Goal: Task Accomplishment & Management: Manage account settings

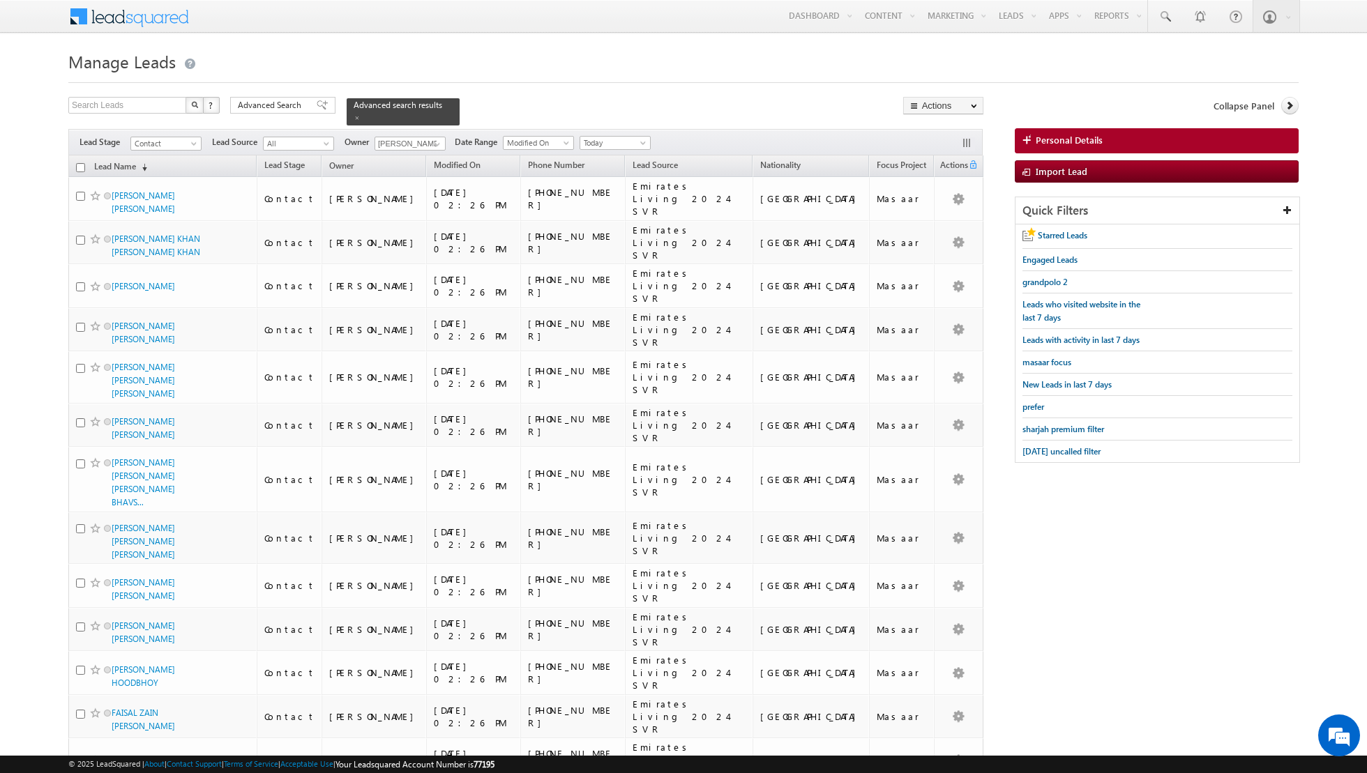
click at [81, 163] on input "checkbox" at bounding box center [80, 167] width 9 height 9
checkbox input "true"
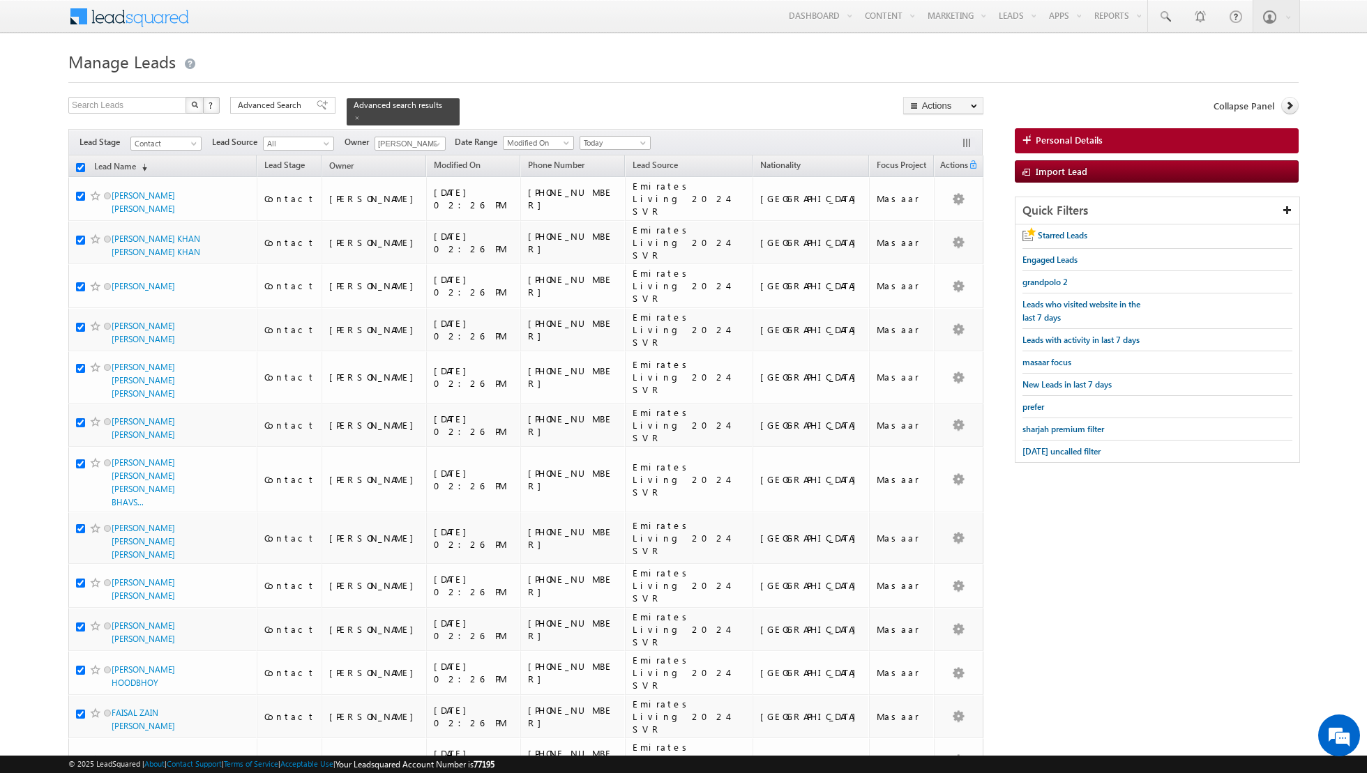
checkbox input "true"
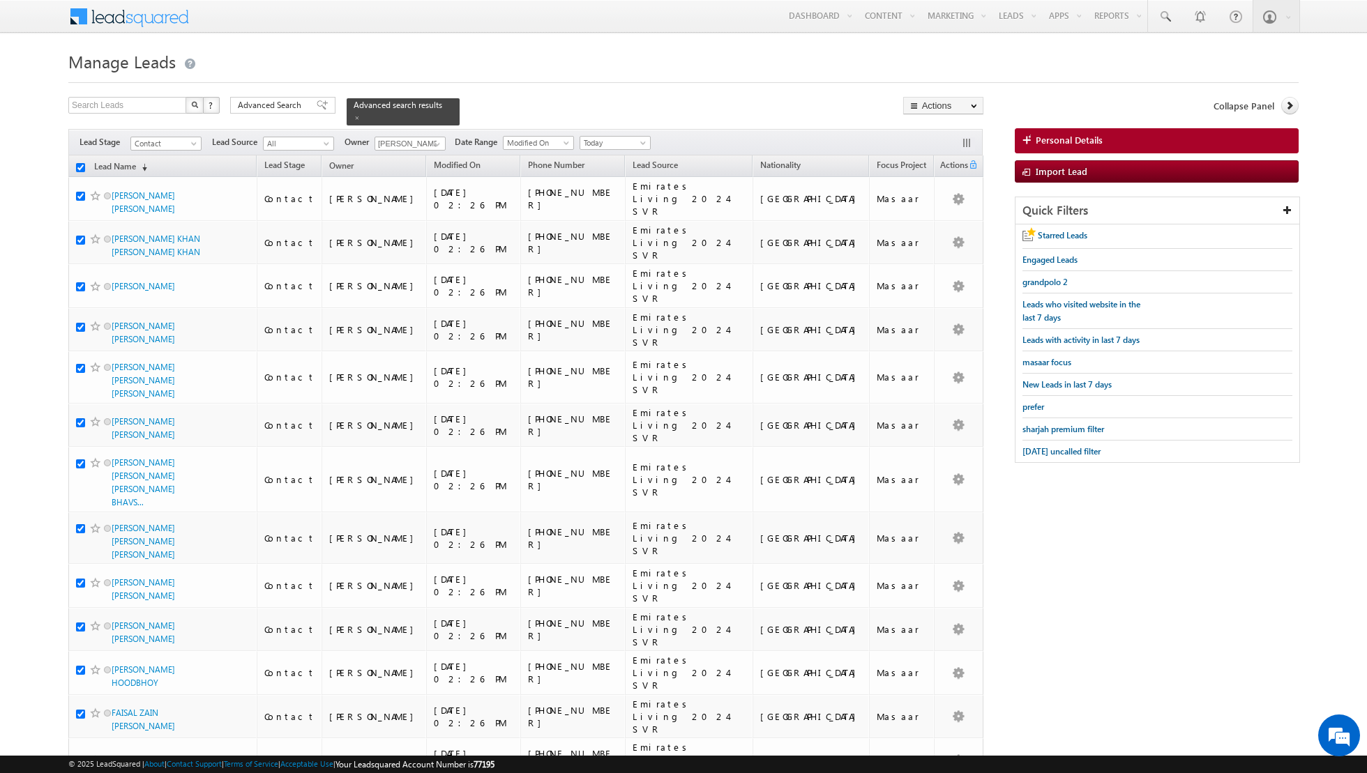
checkbox input "true"
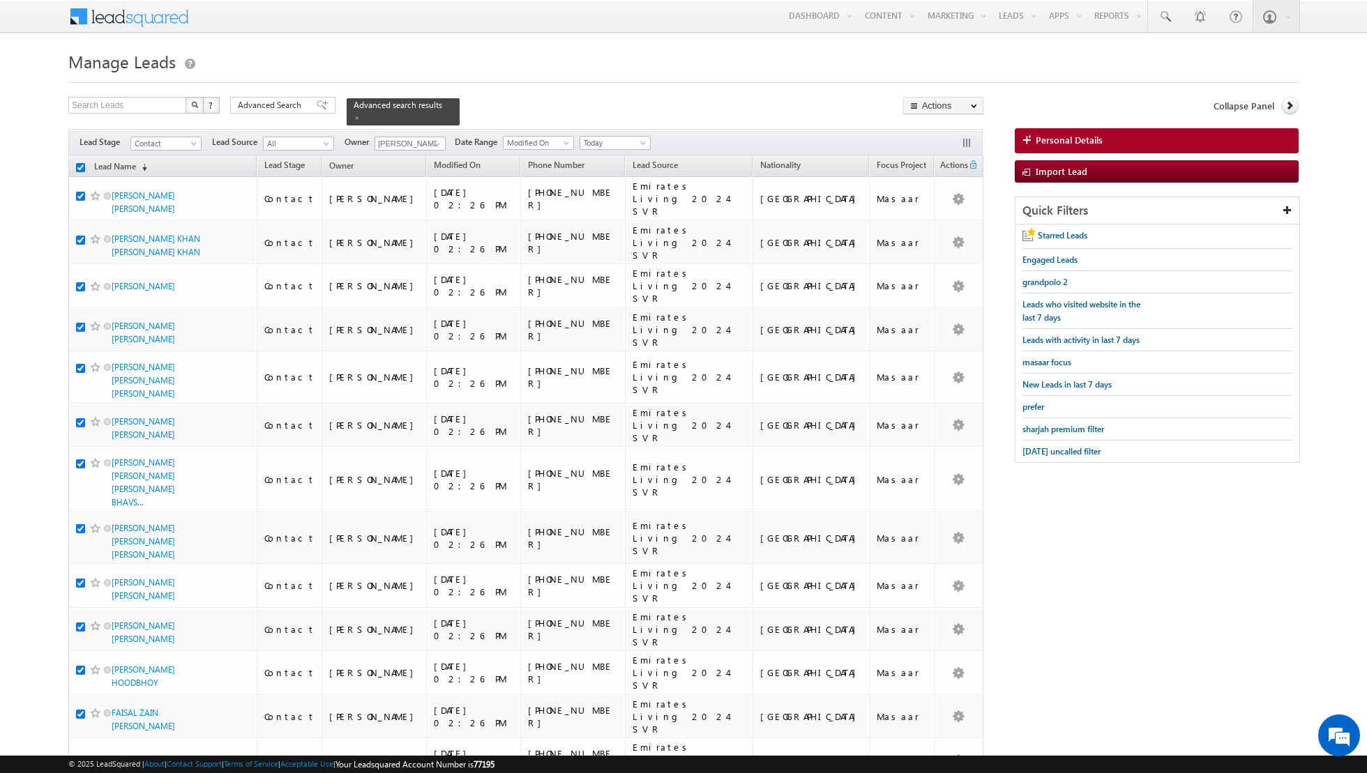
checkbox input "true"
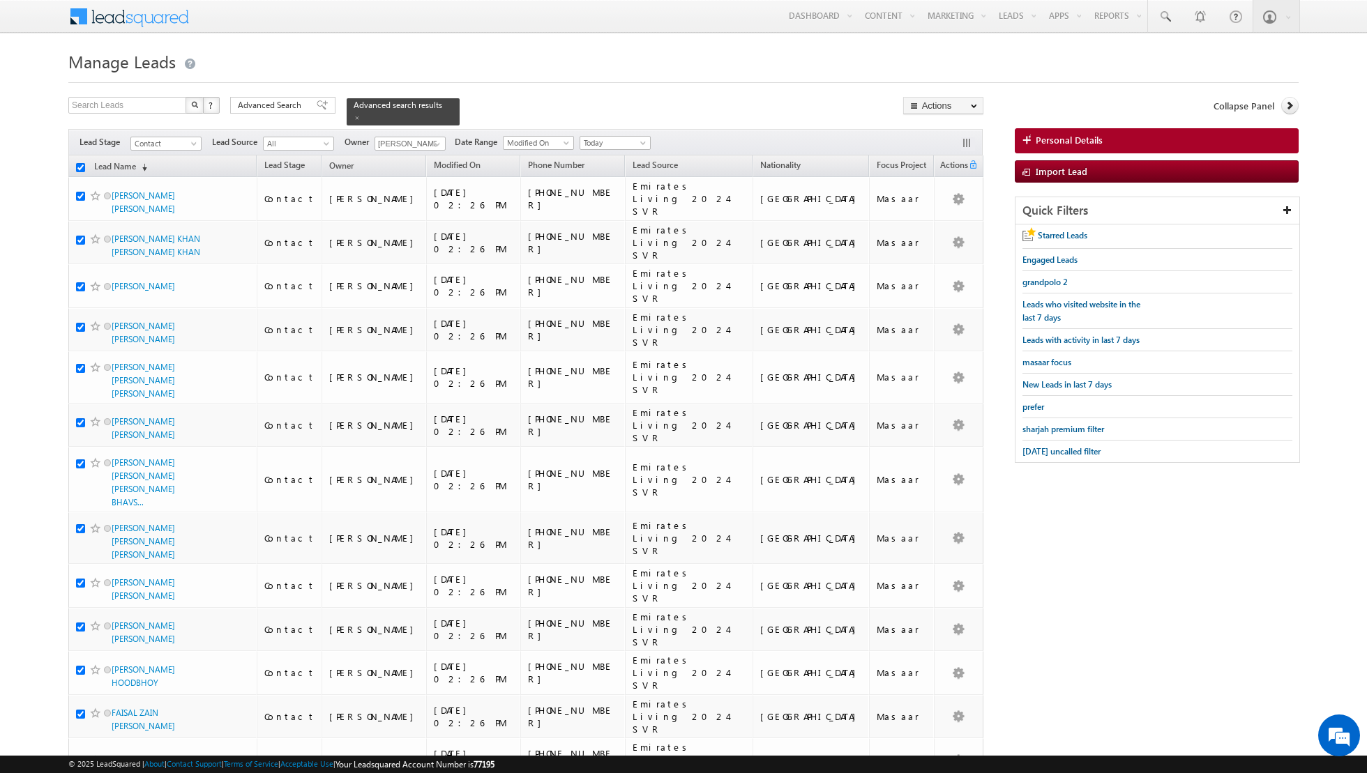
checkbox input "true"
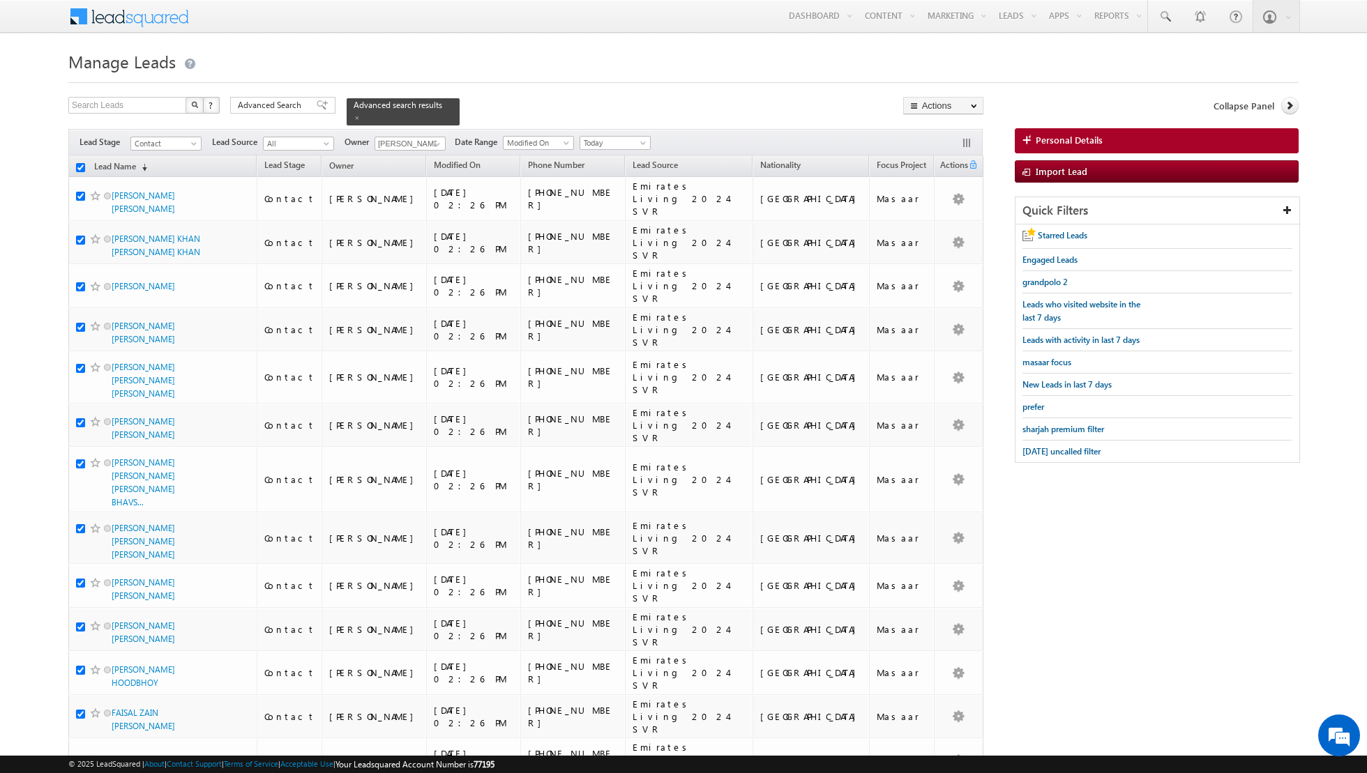
checkbox input "true"
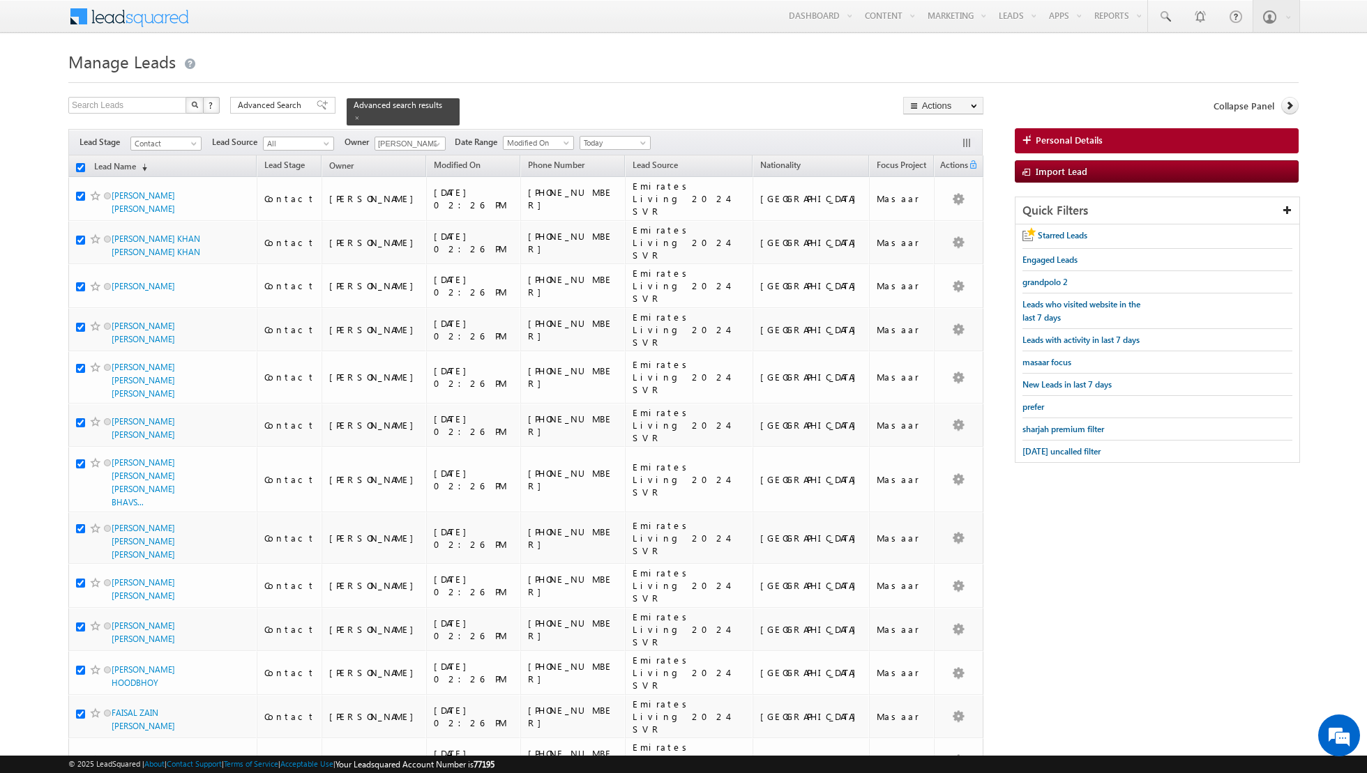
checkbox input "true"
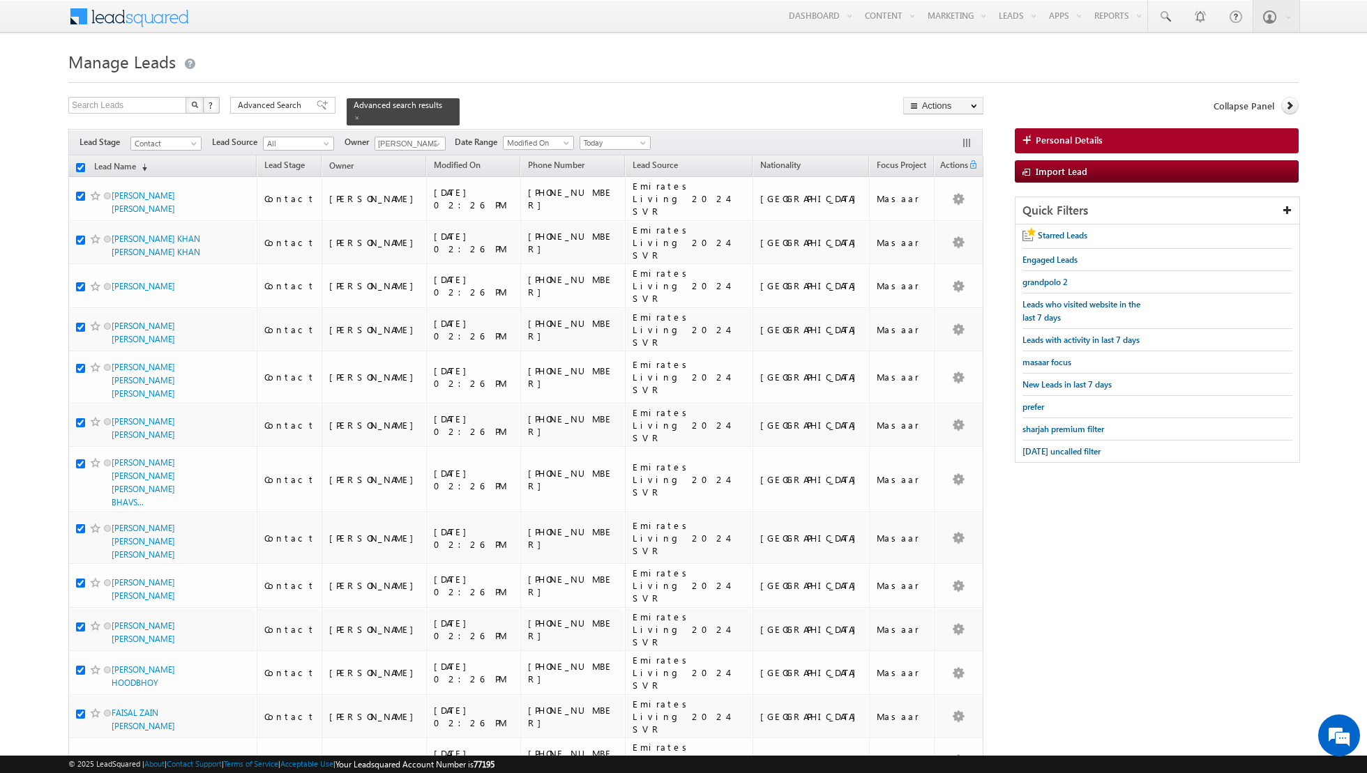
checkbox input "true"
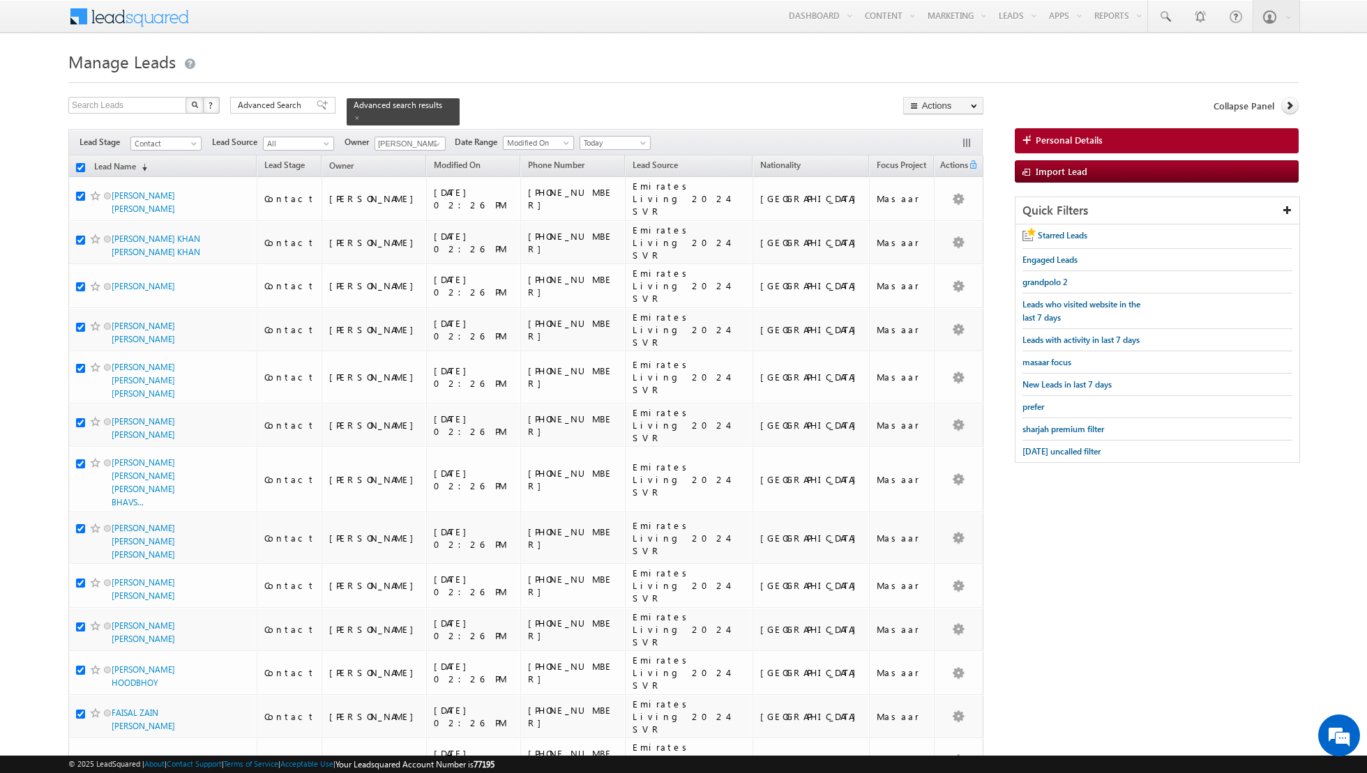
checkbox input "true"
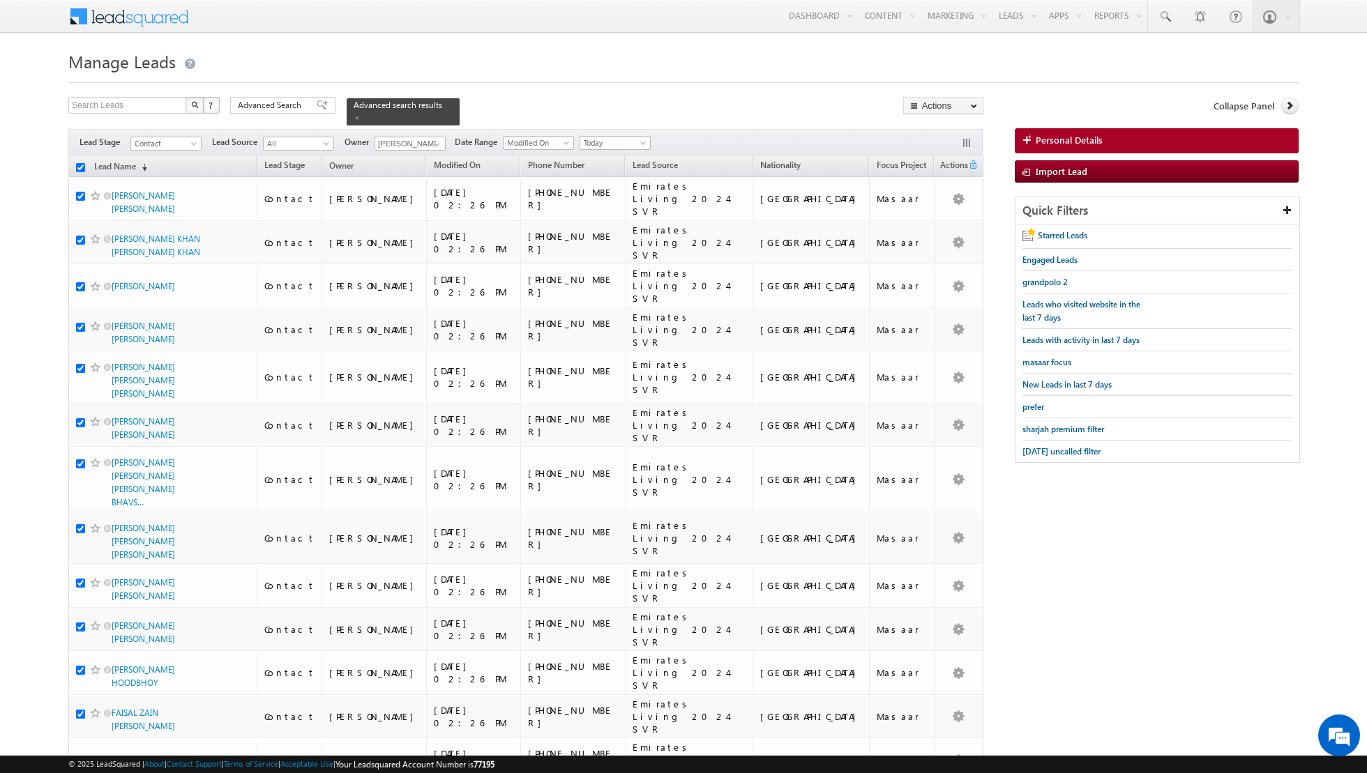
checkbox input "true"
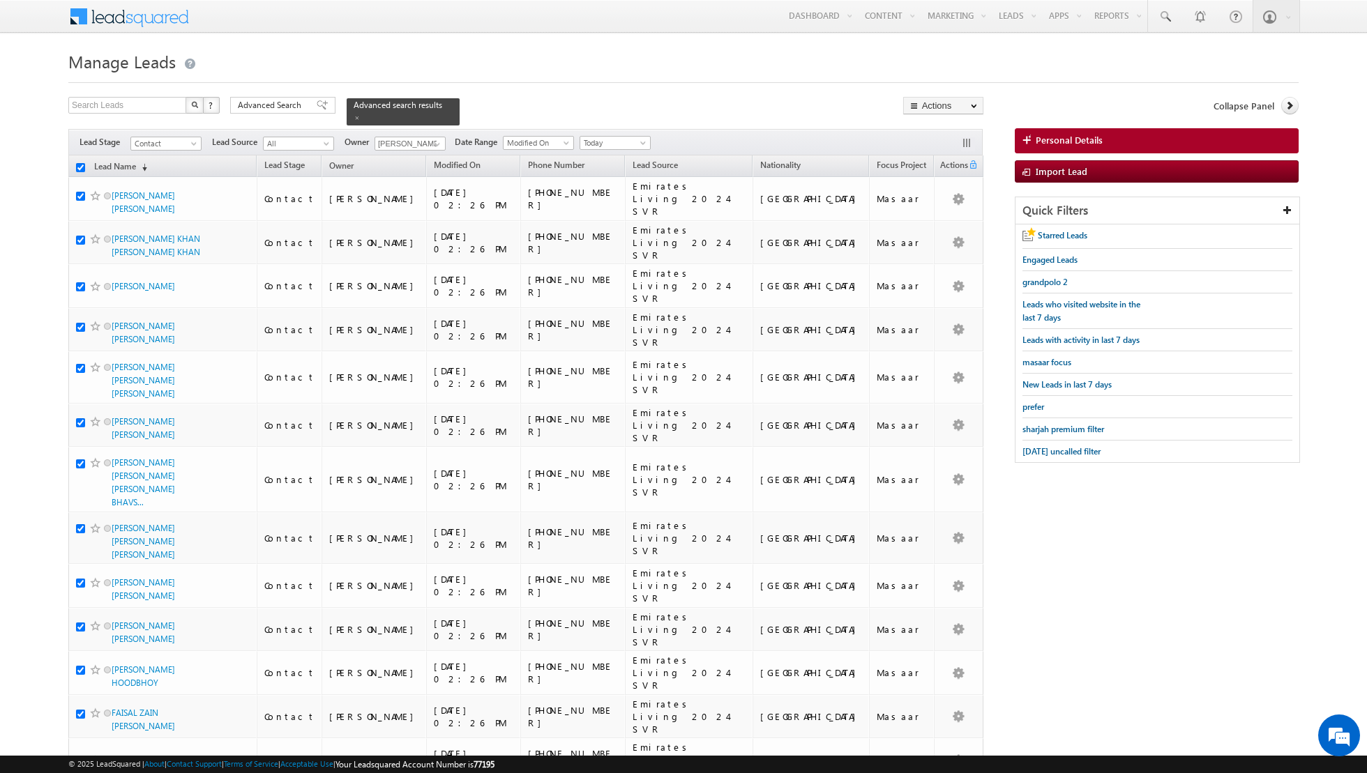
checkbox input "true"
click at [926, 220] on link "Change Owner" at bounding box center [943, 226] width 79 height 17
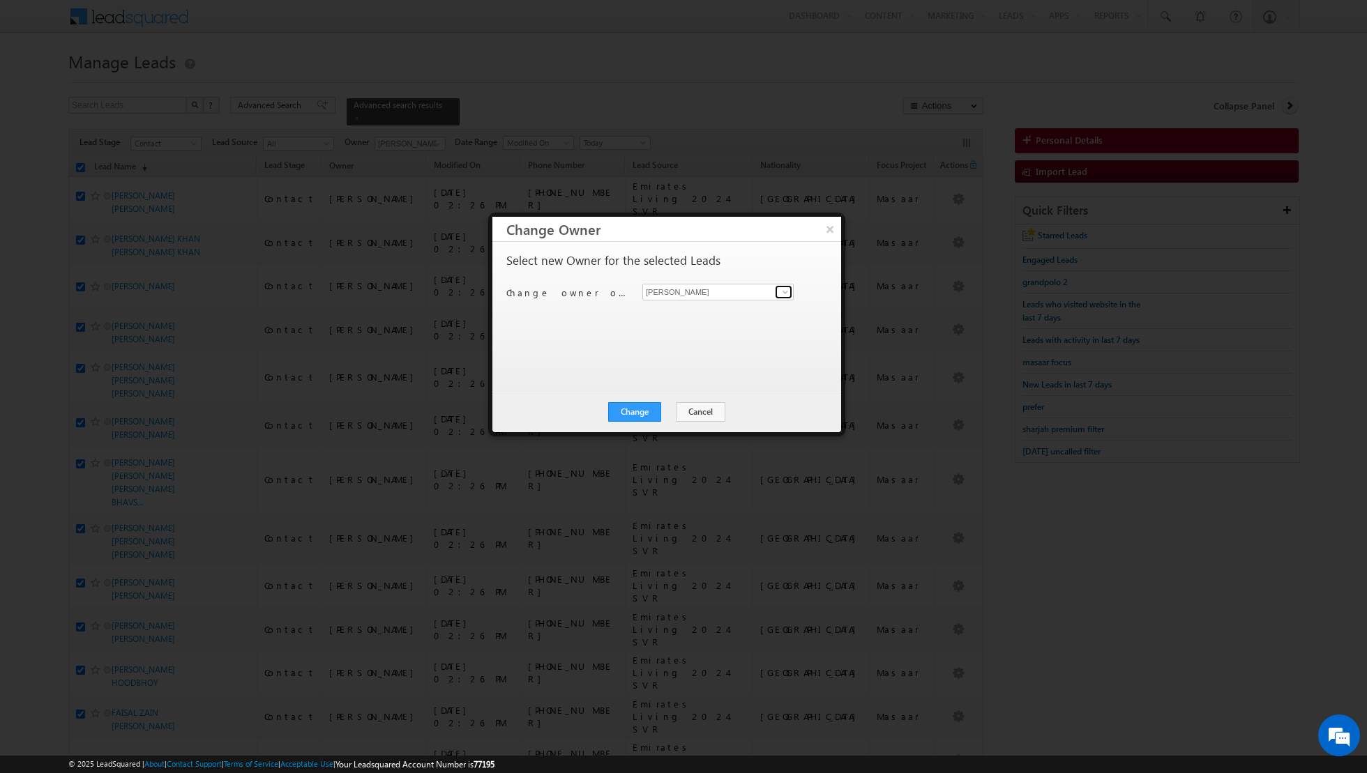
click at [786, 289] on span at bounding box center [785, 292] width 11 height 11
click at [740, 311] on link "[PERSON_NAME] [EMAIL_ADDRESS][PERSON_NAME][DOMAIN_NAME]" at bounding box center [717, 313] width 151 height 26
type input "[PERSON_NAME]"
click at [641, 411] on button "Change" at bounding box center [634, 412] width 53 height 20
click at [676, 411] on button "Close" at bounding box center [668, 412] width 45 height 20
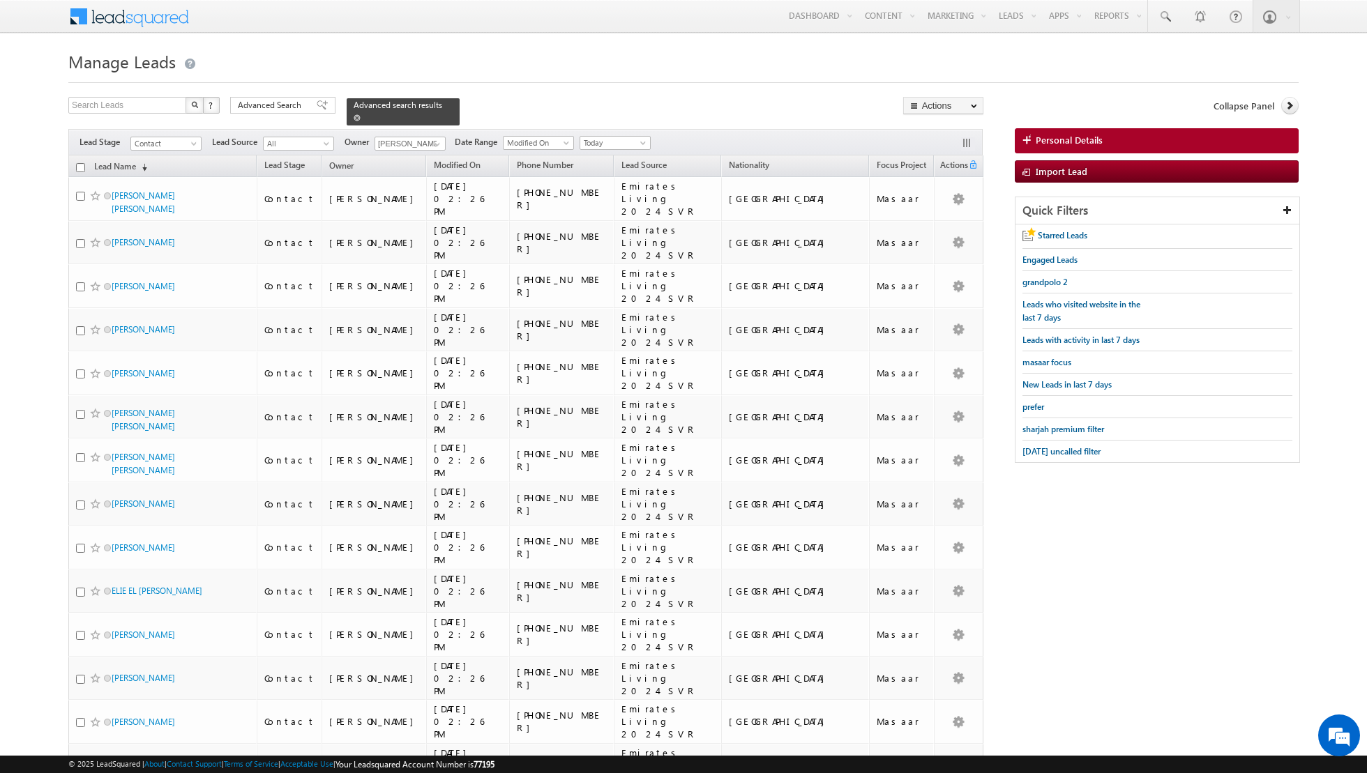
click at [354, 116] on span at bounding box center [357, 117] width 7 height 7
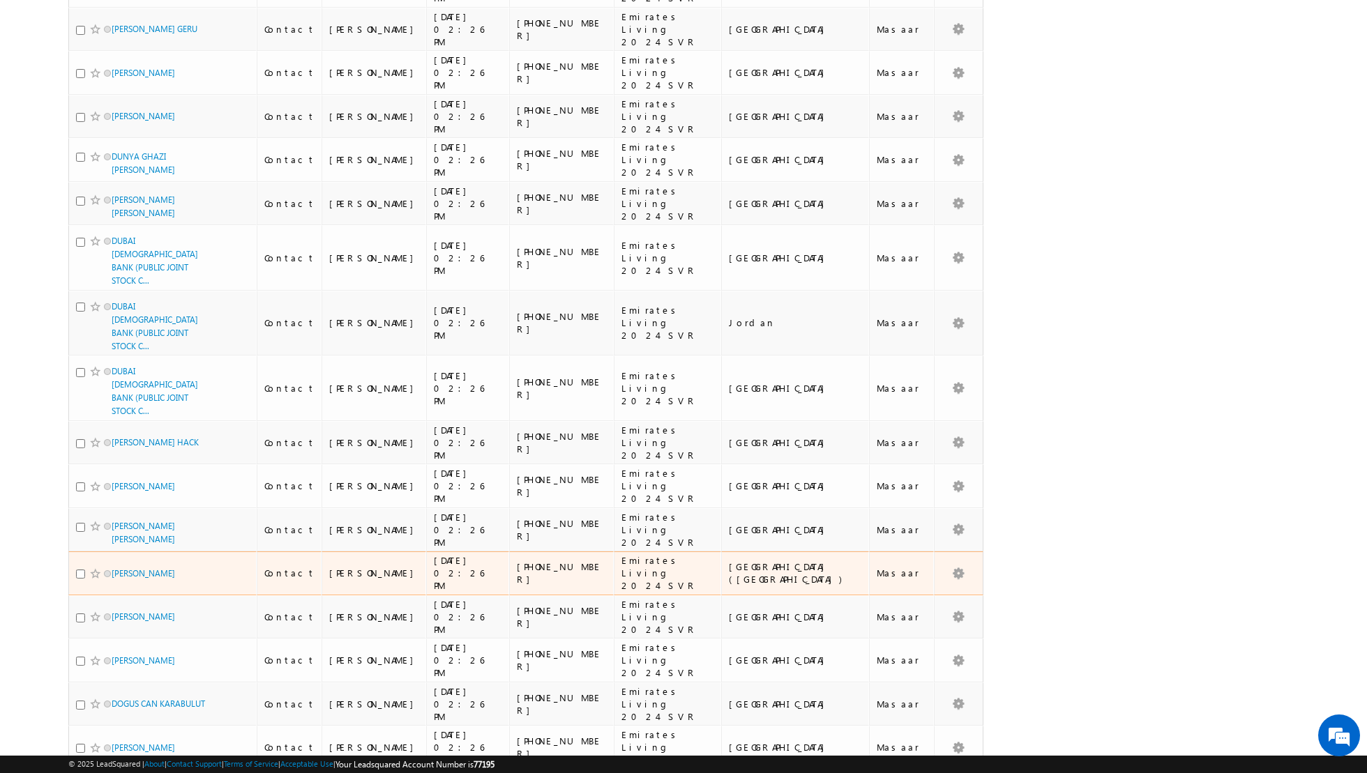
scroll to position [1218, 0]
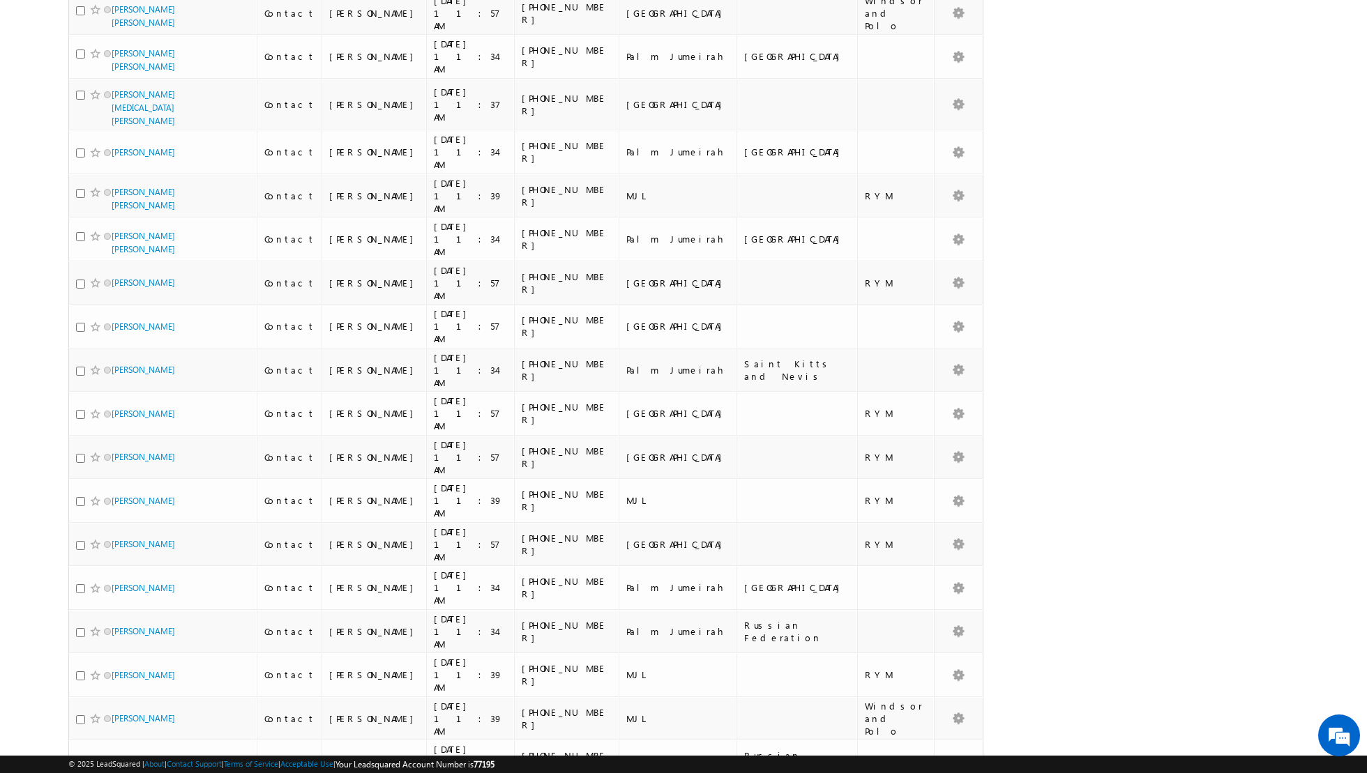
scroll to position [0, 0]
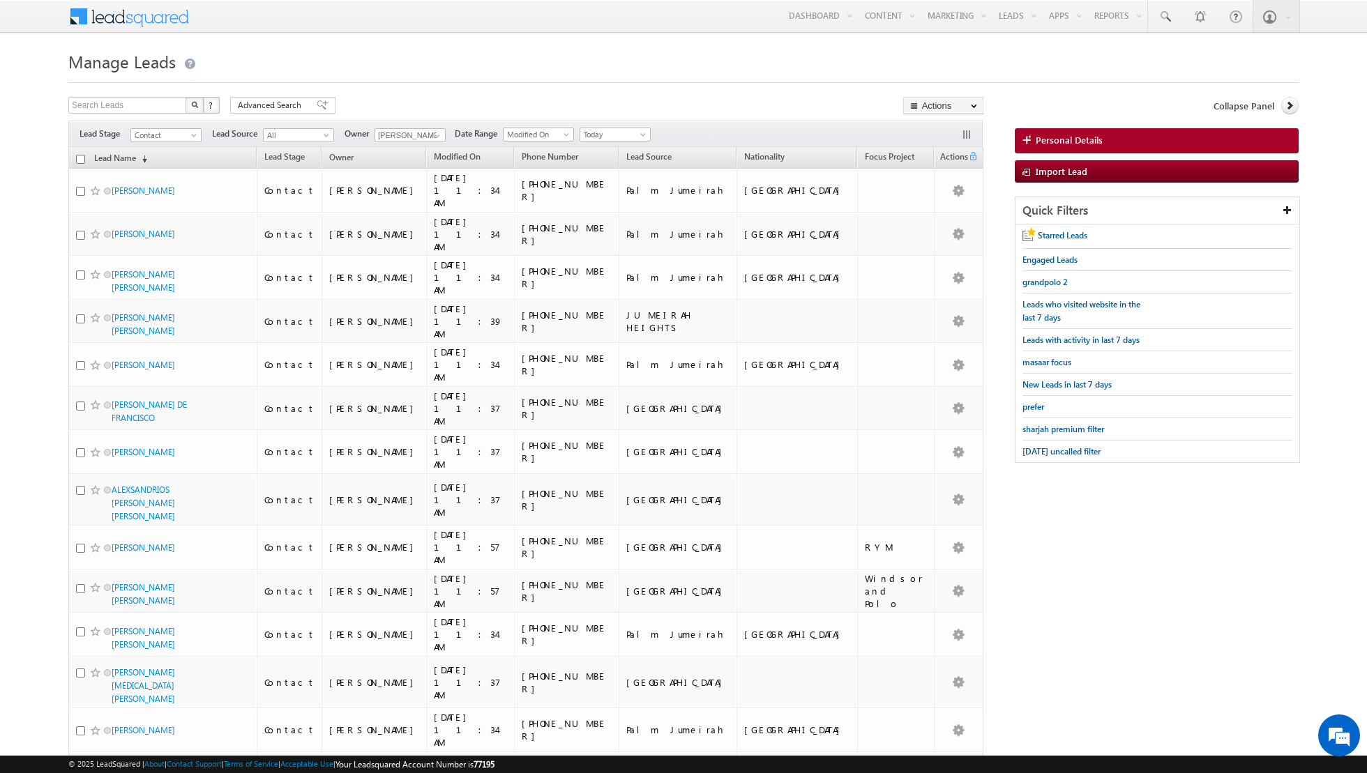
click at [82, 160] on input "checkbox" at bounding box center [80, 159] width 9 height 9
checkbox input "true"
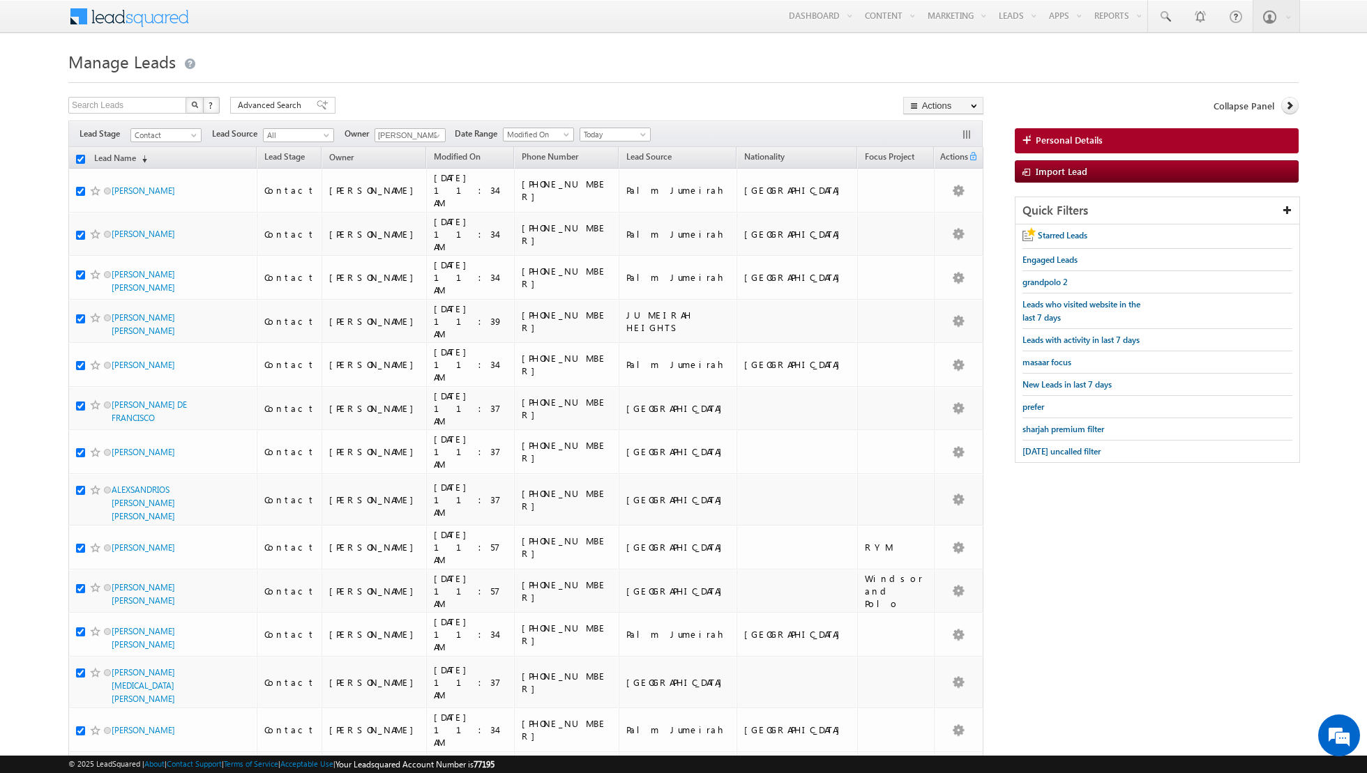
checkbox input "true"
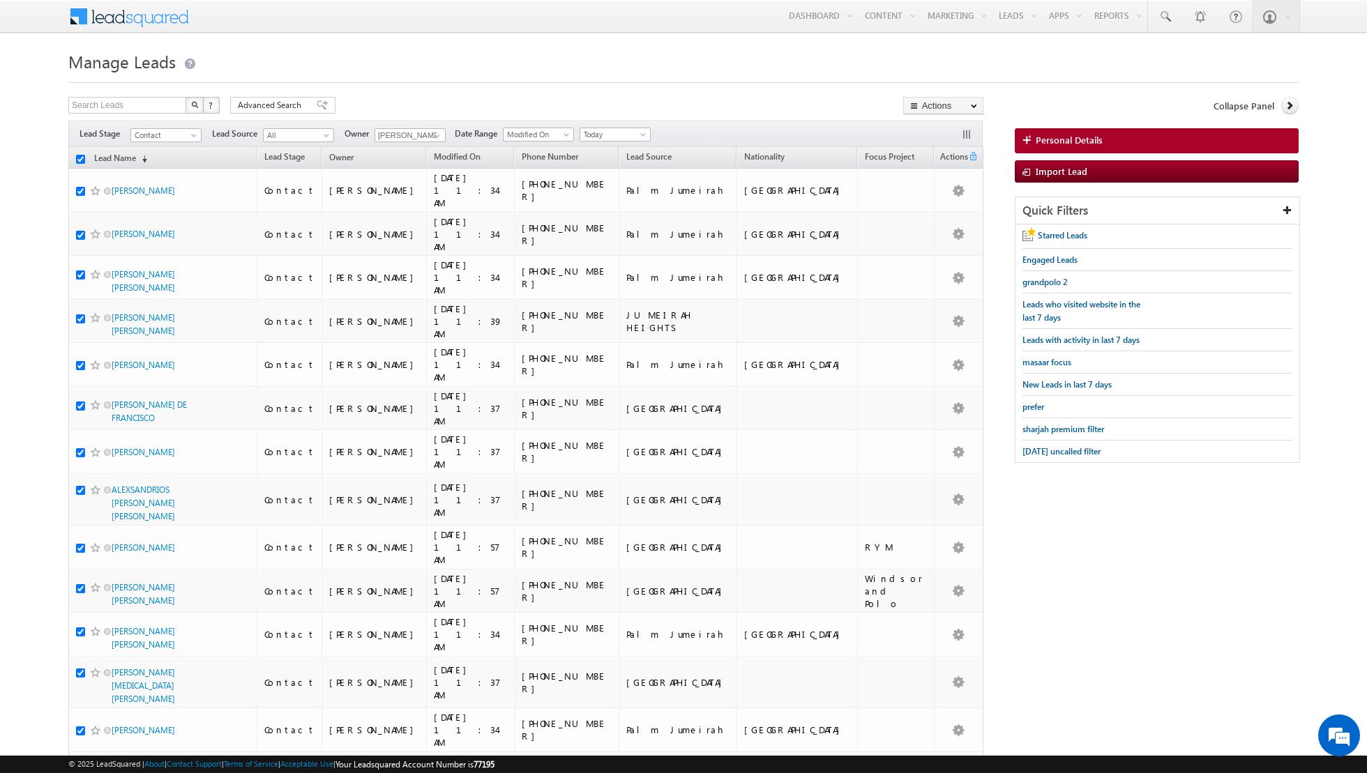
checkbox input "true"
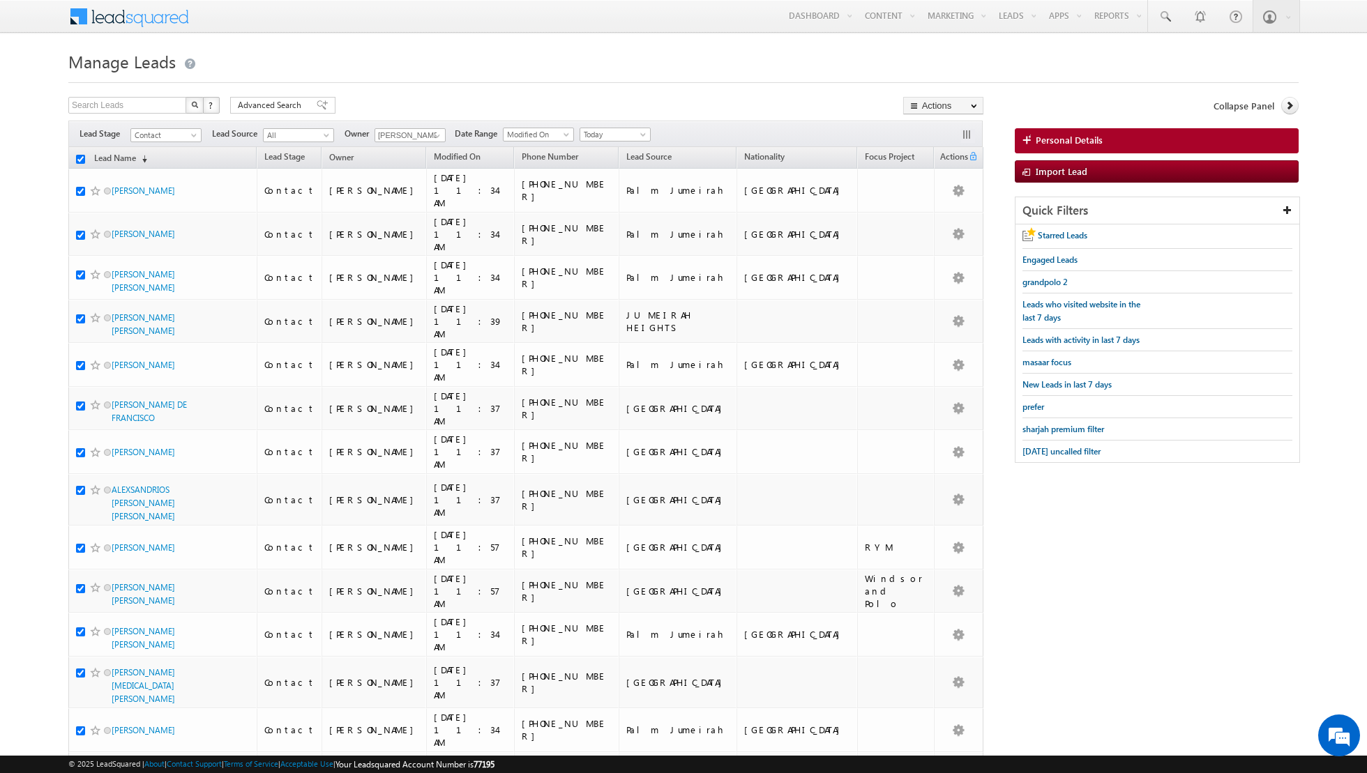
checkbox input "true"
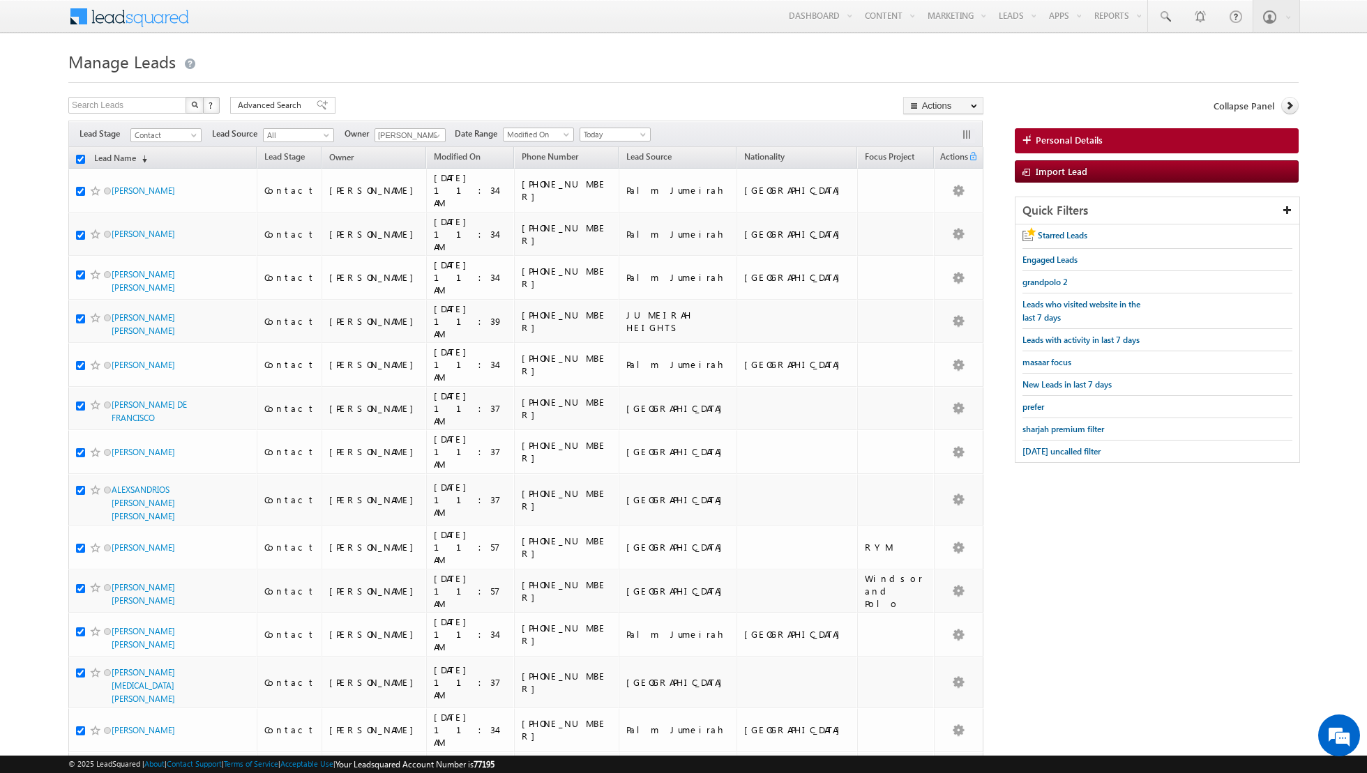
checkbox input "true"
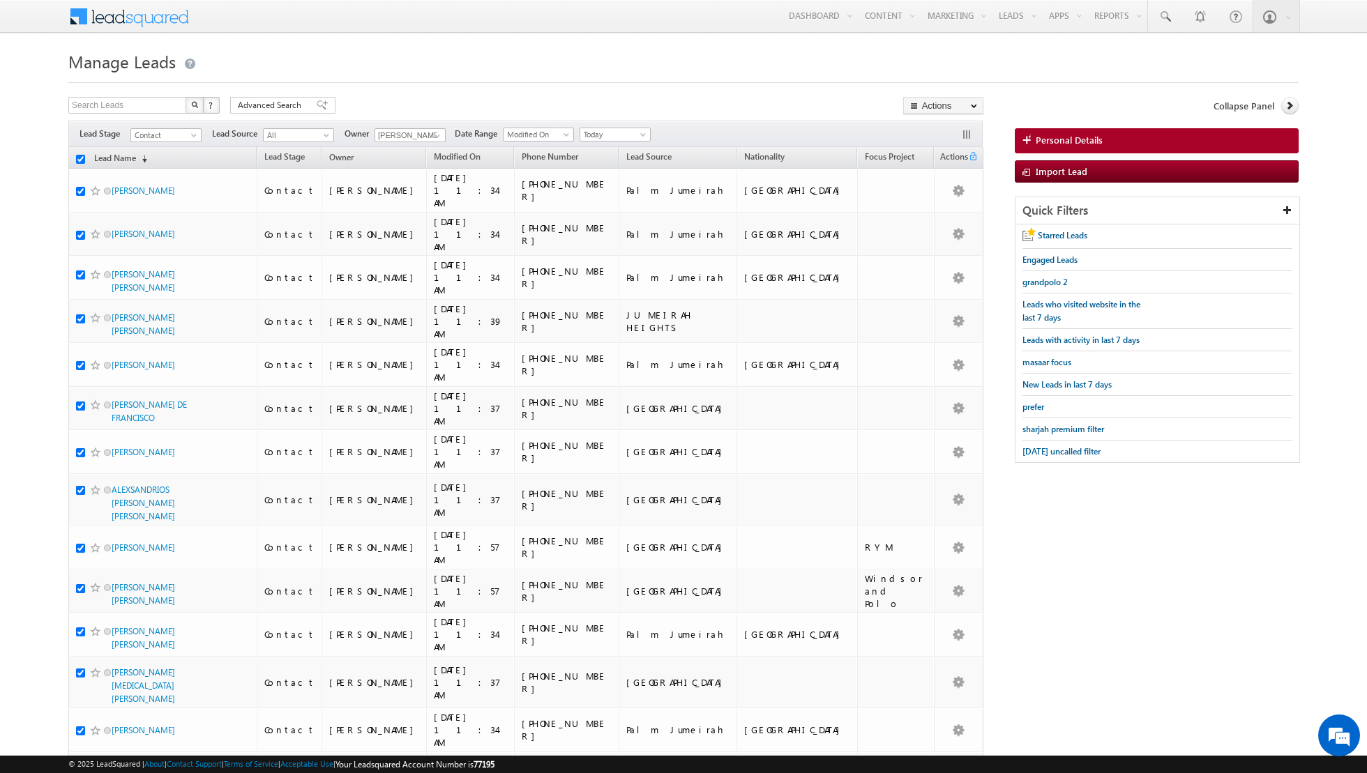
checkbox input "true"
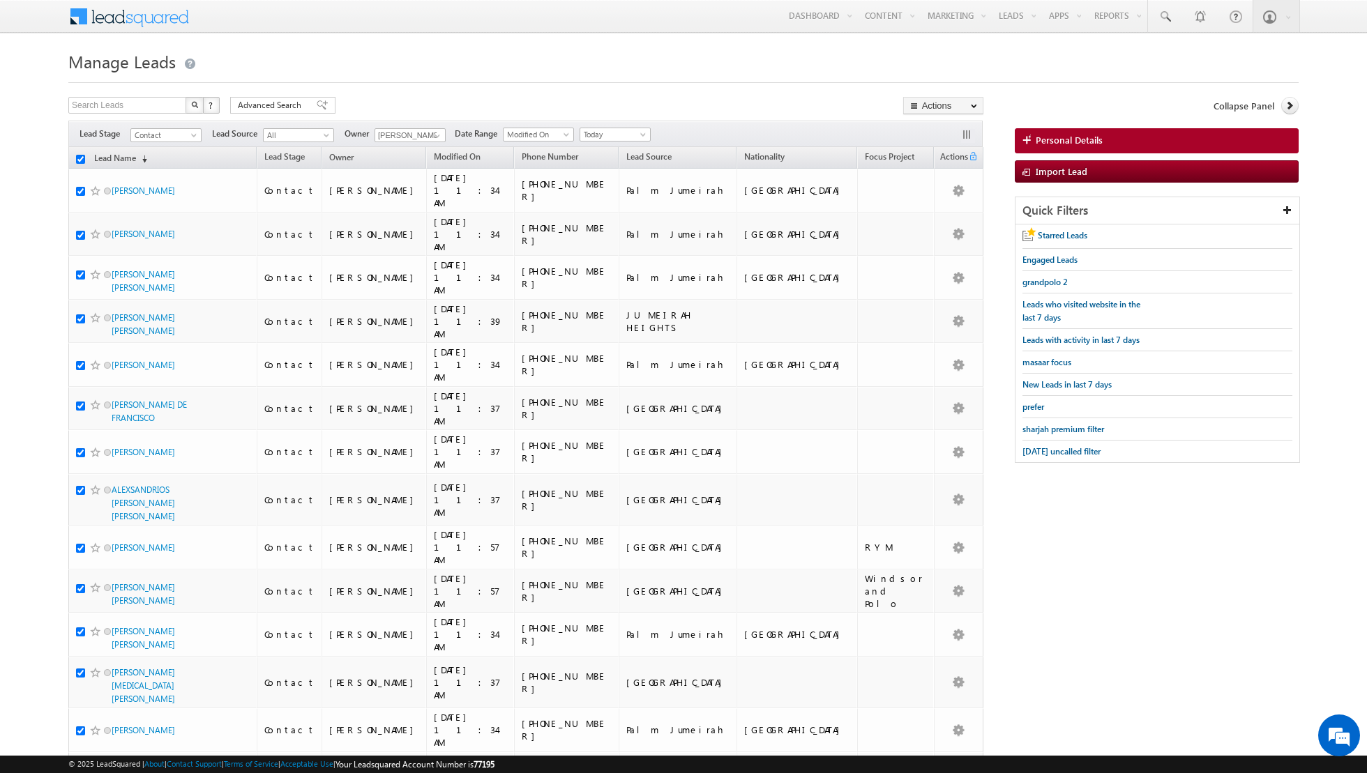
checkbox input "true"
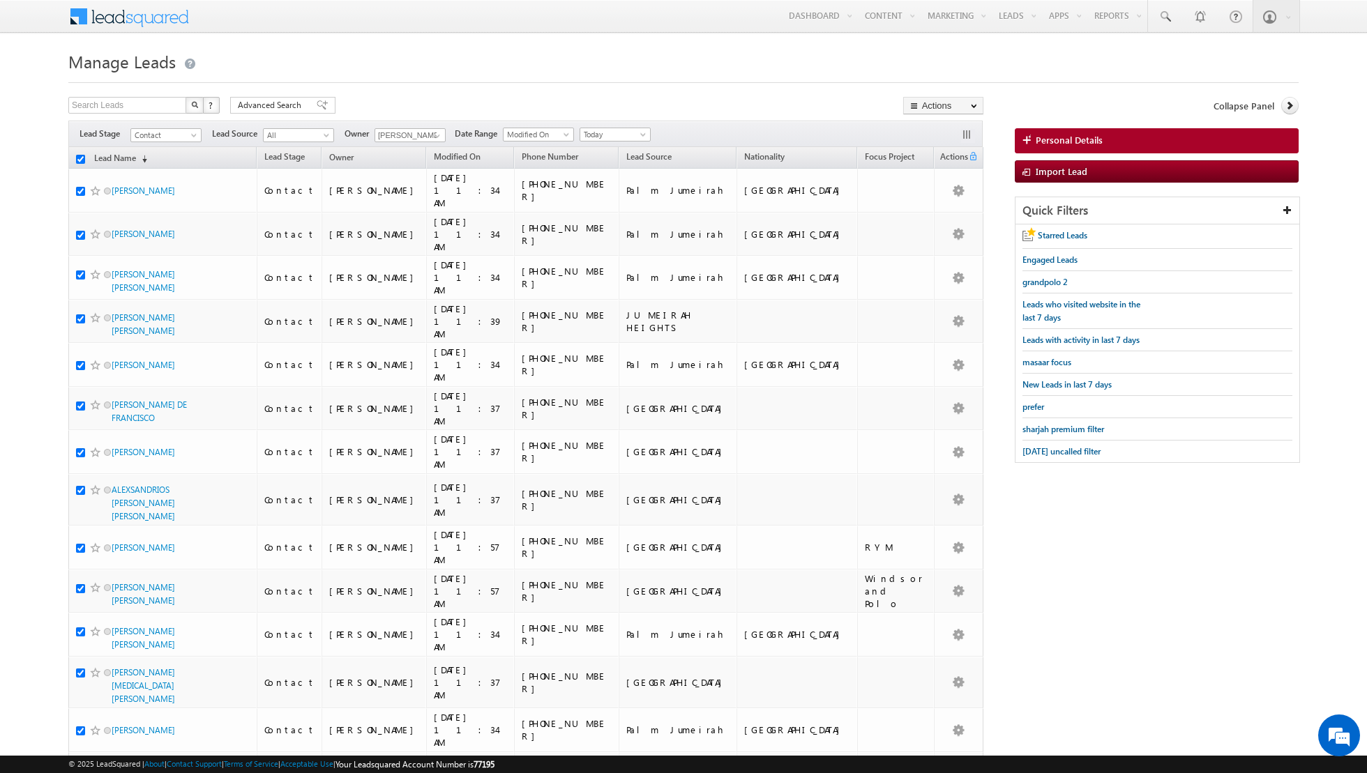
checkbox input "true"
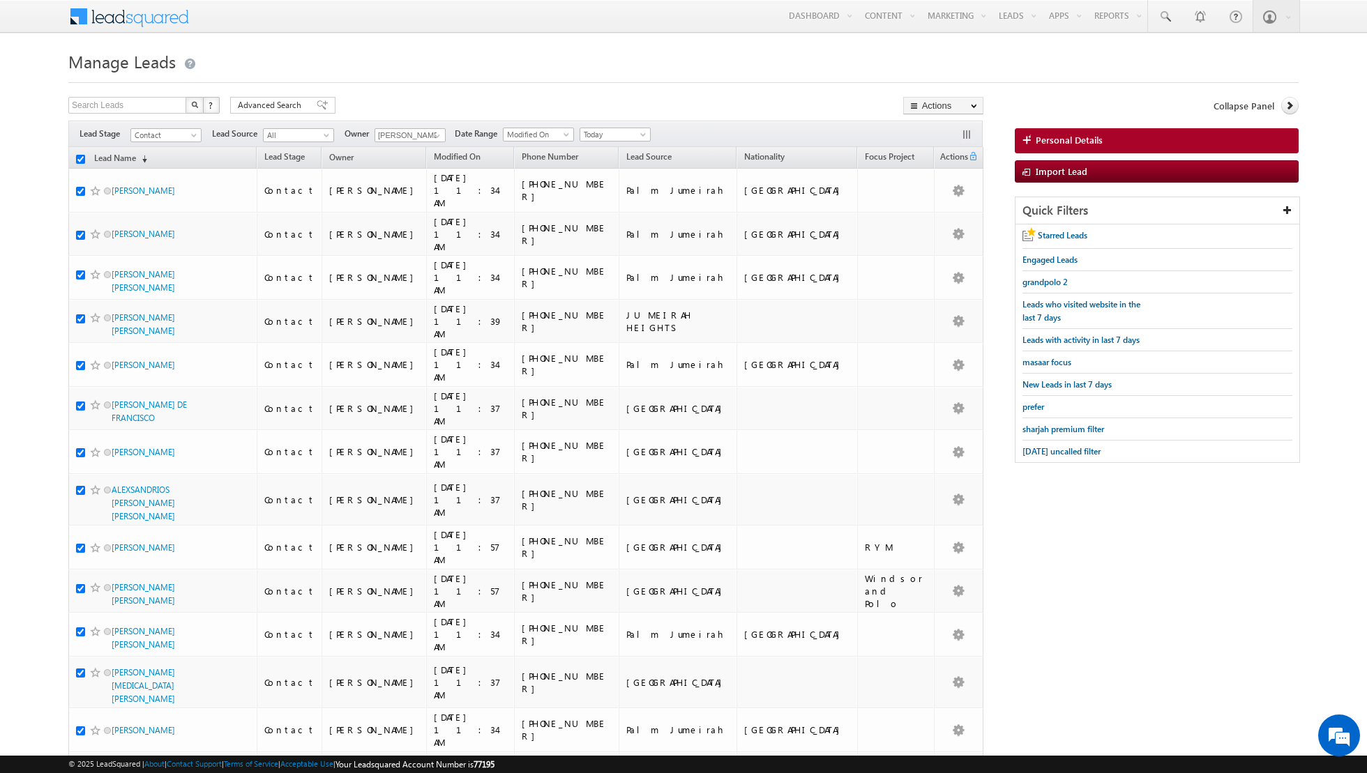
checkbox input "true"
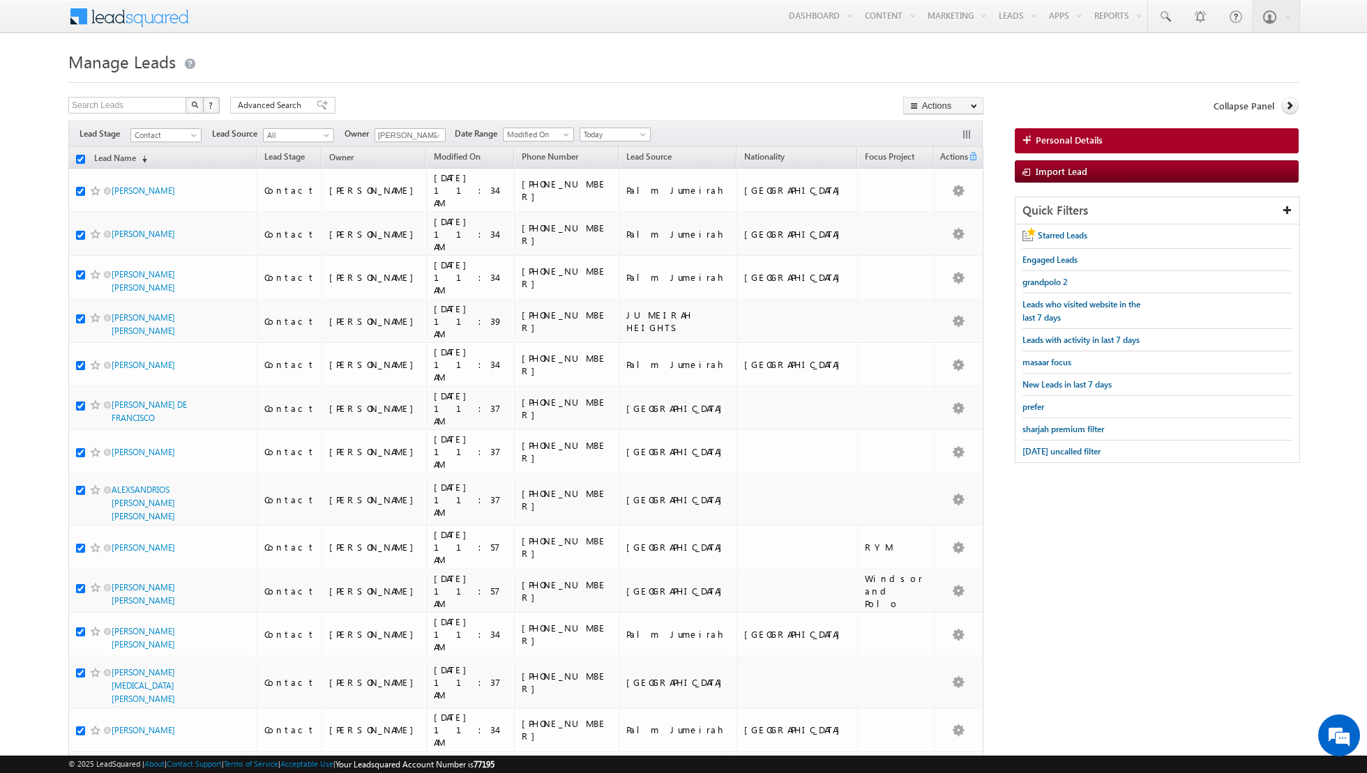
checkbox input "true"
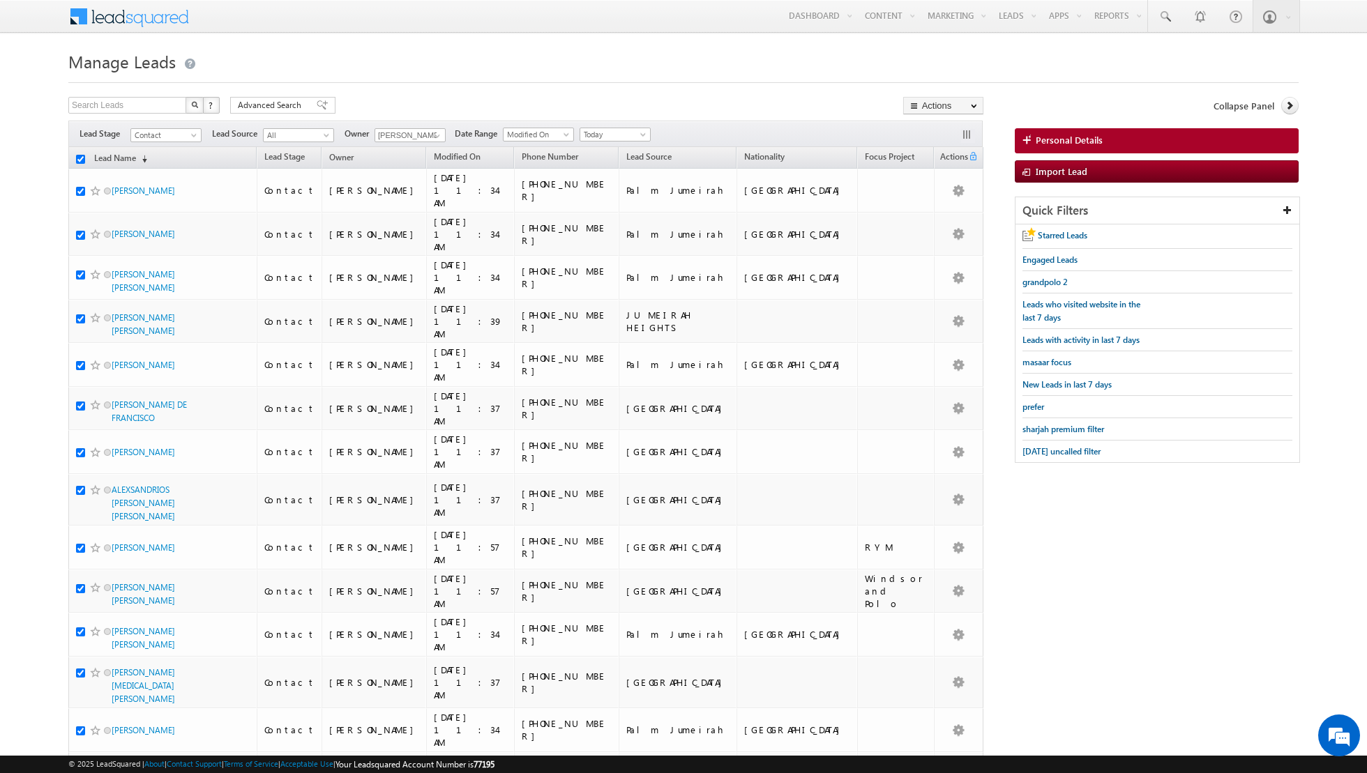
checkbox input "true"
click at [951, 218] on link "Change Owner" at bounding box center [943, 226] width 79 height 17
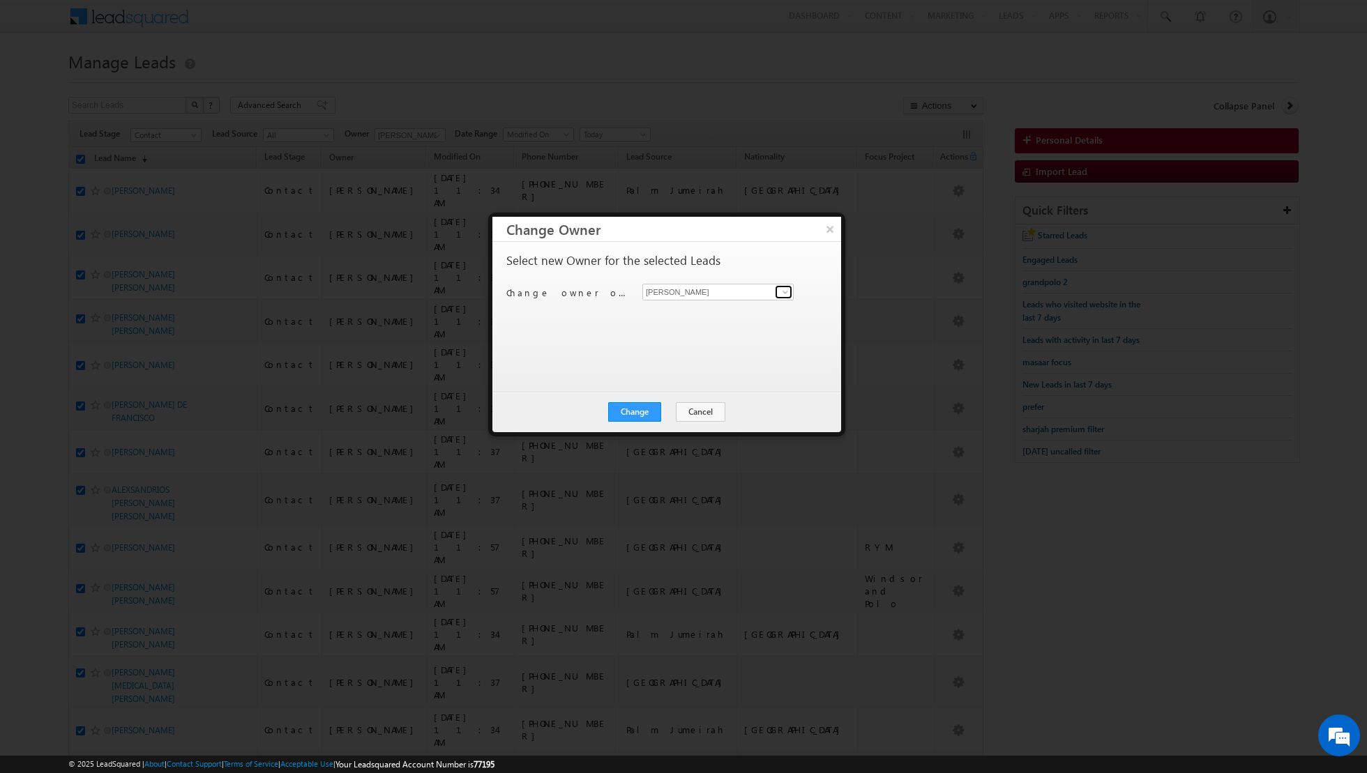
click at [787, 289] on span at bounding box center [785, 292] width 11 height 11
click at [745, 317] on span "[EMAIL_ADDRESS][PERSON_NAME][DOMAIN_NAME]" at bounding box center [711, 318] width 126 height 10
type input "[PERSON_NAME]"
click at [627, 412] on button "Change" at bounding box center [634, 412] width 53 height 20
click at [674, 413] on button "Close" at bounding box center [668, 412] width 45 height 20
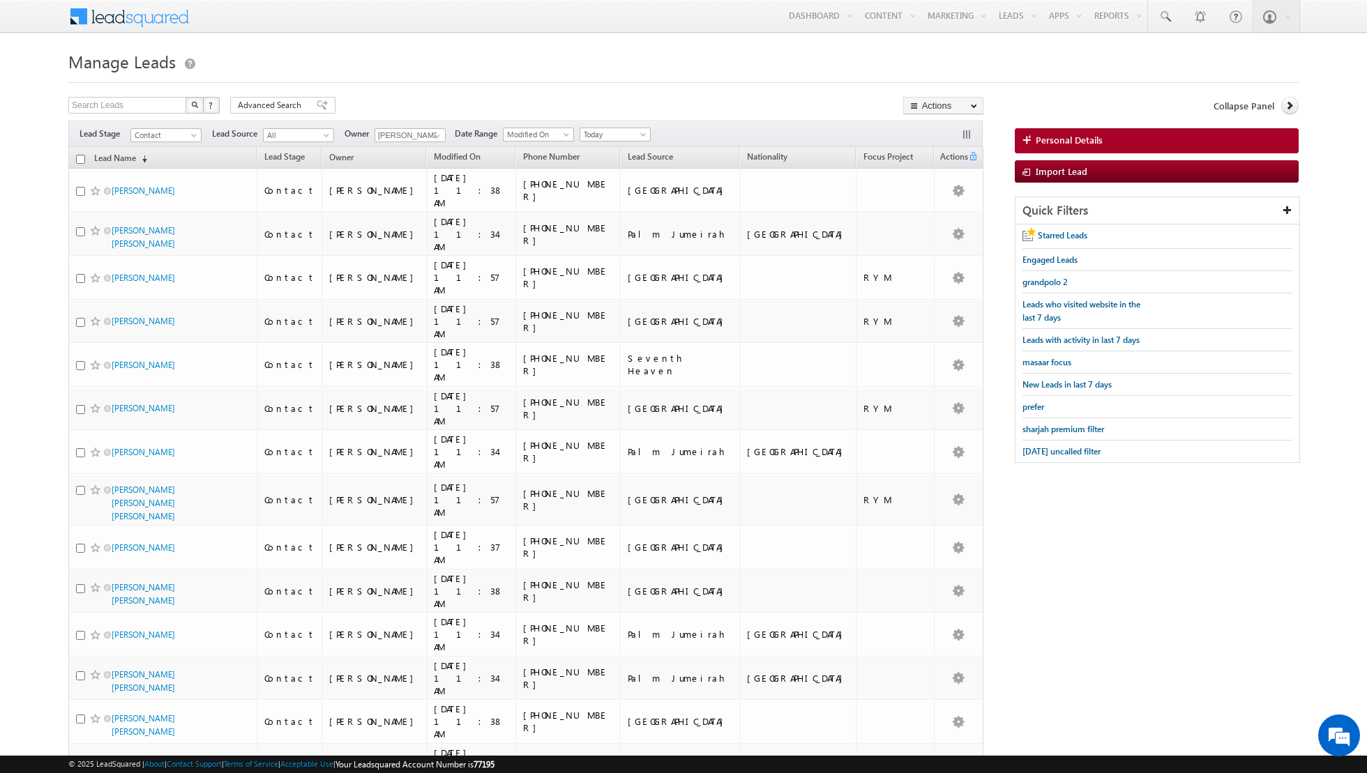
click at [80, 158] on input "checkbox" at bounding box center [80, 159] width 9 height 9
checkbox input "true"
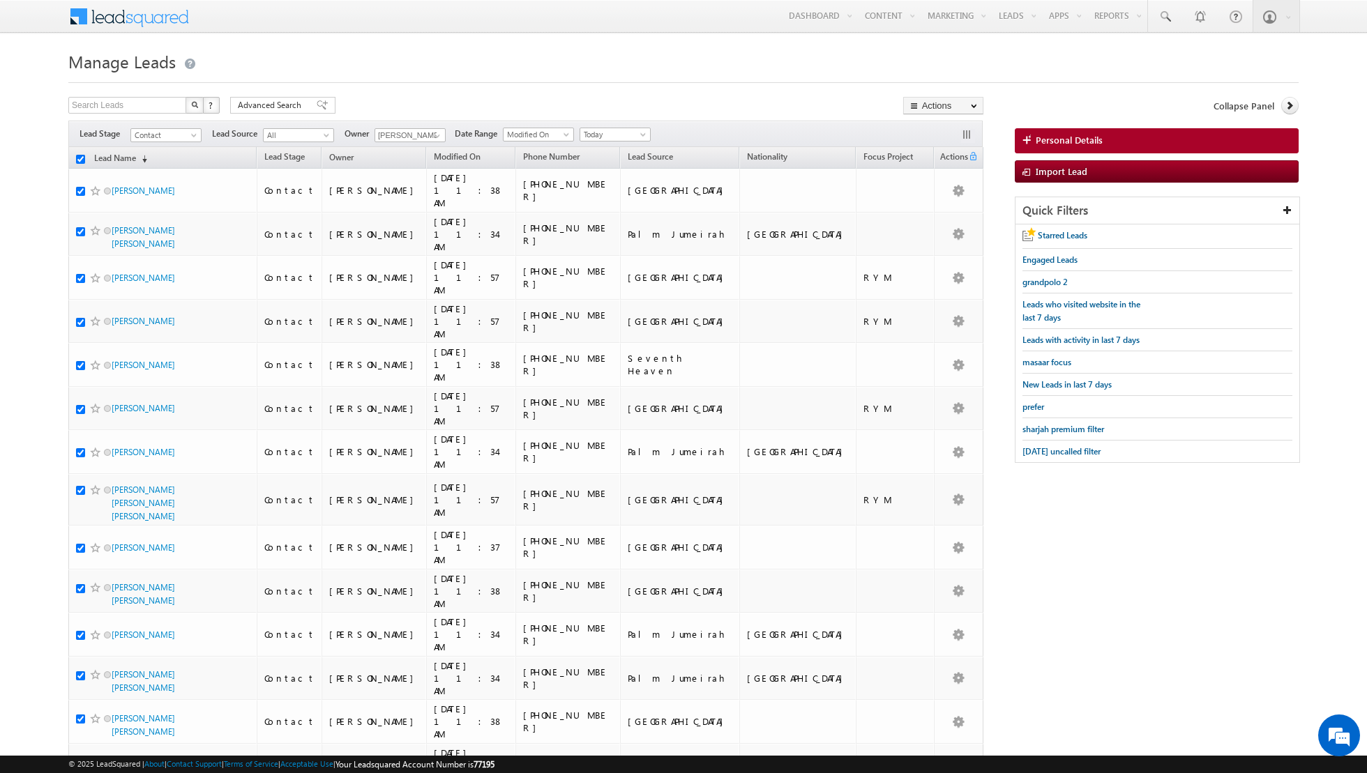
checkbox input "true"
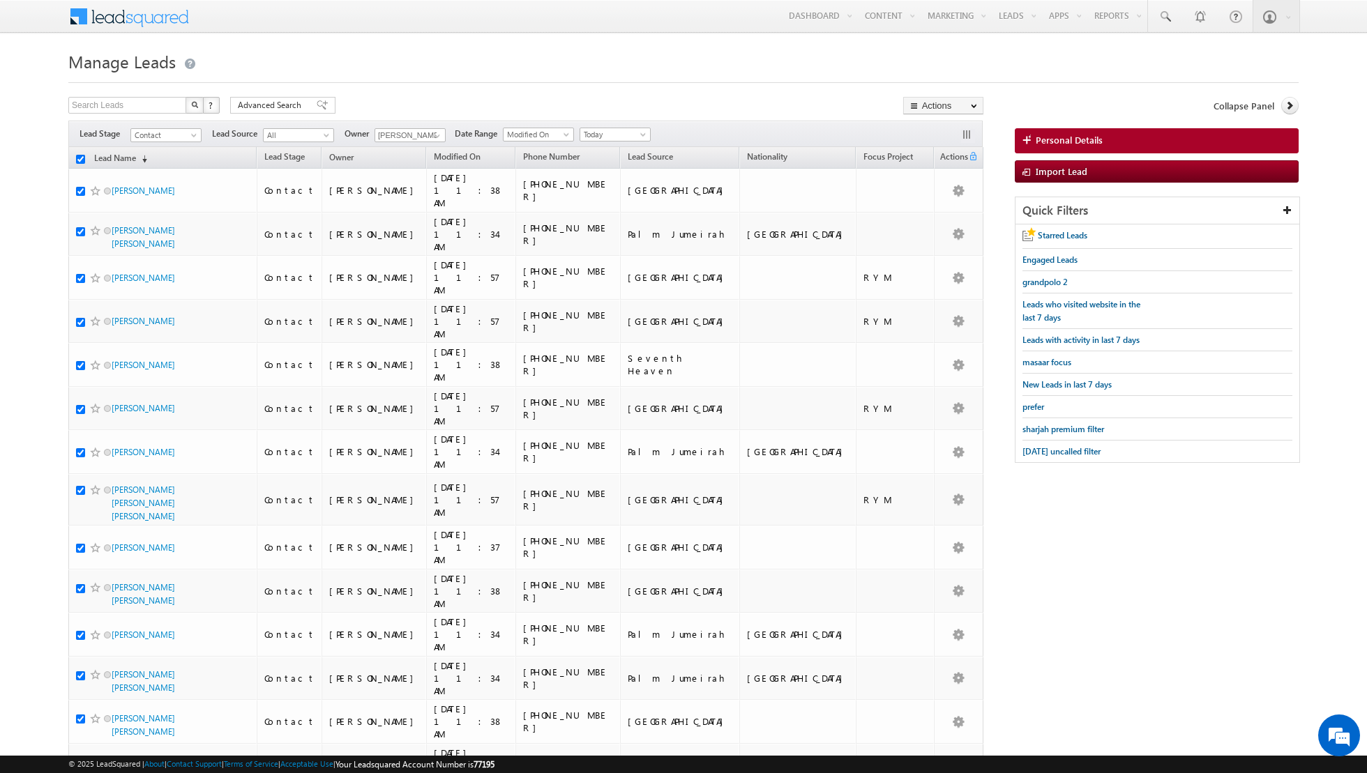
checkbox input "true"
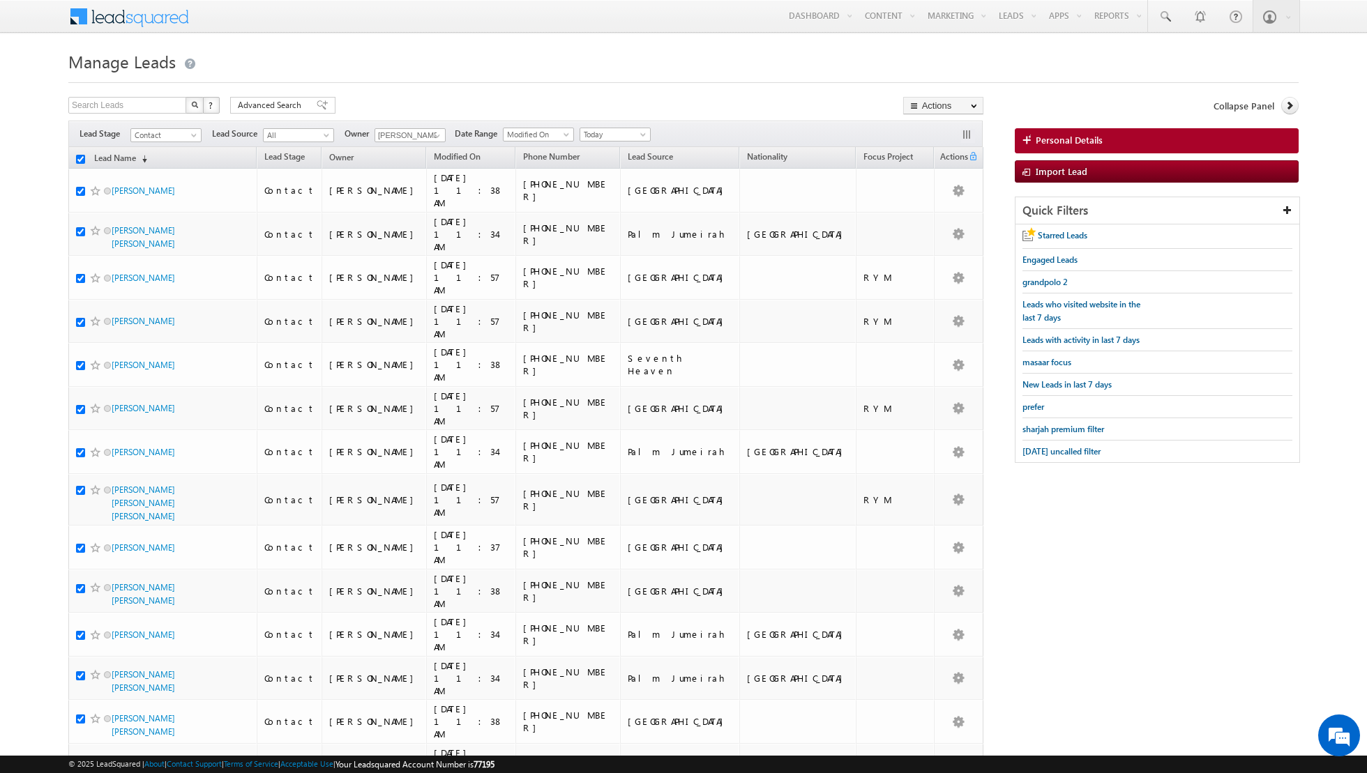
checkbox input "true"
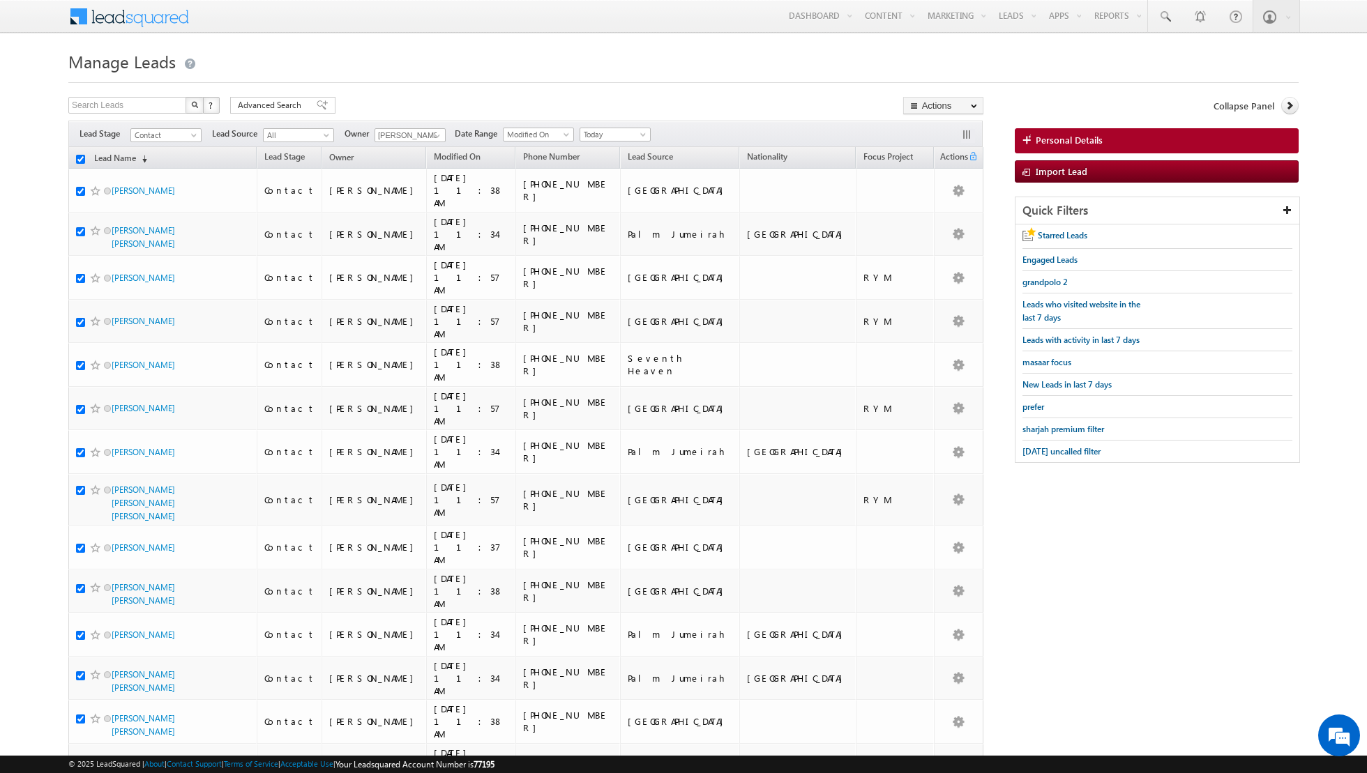
checkbox input "true"
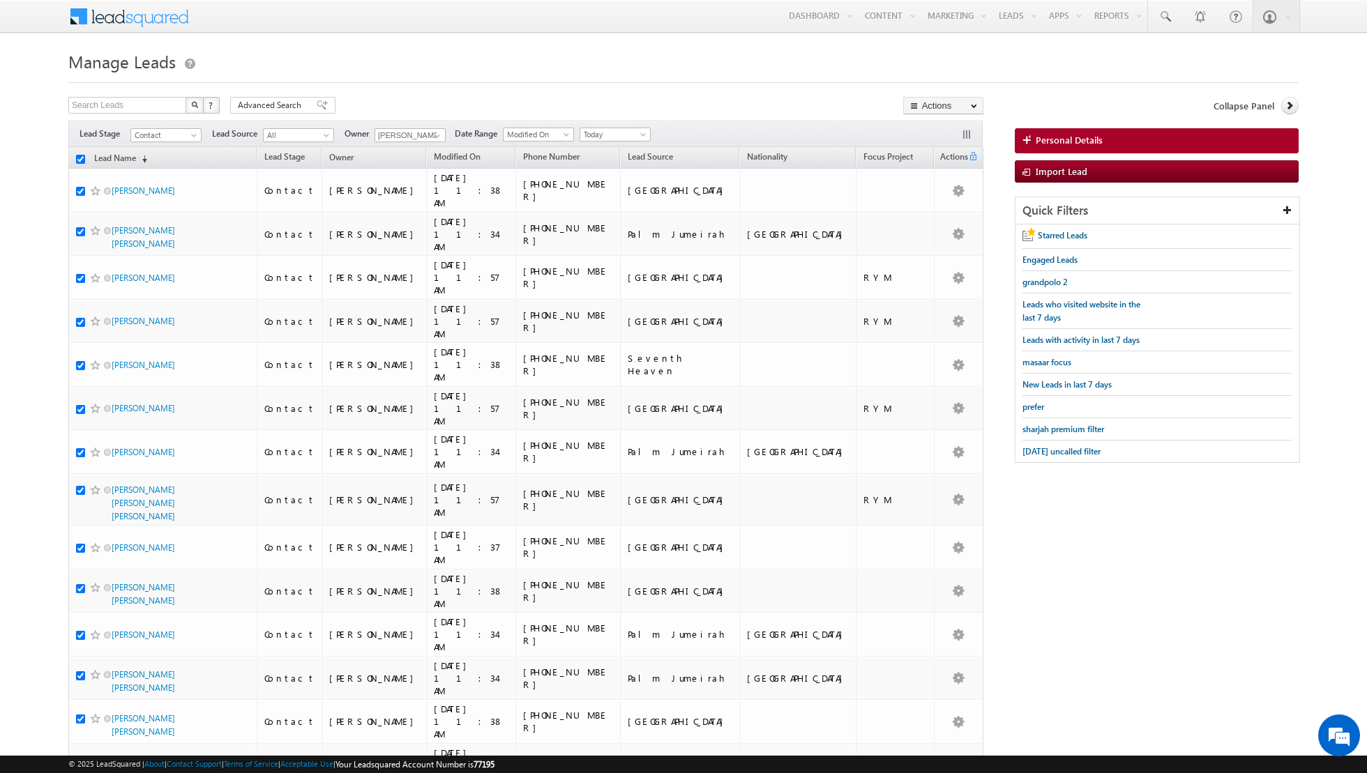
checkbox input "true"
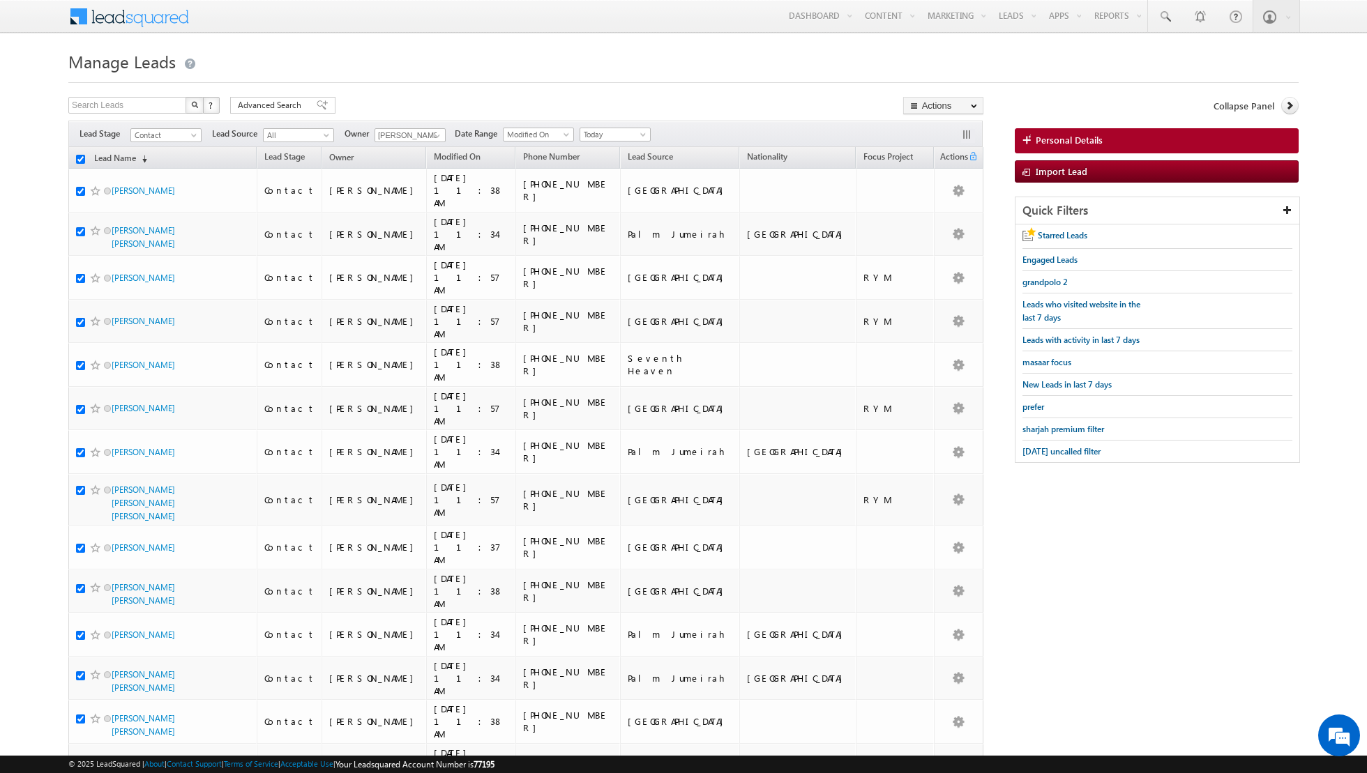
checkbox input "true"
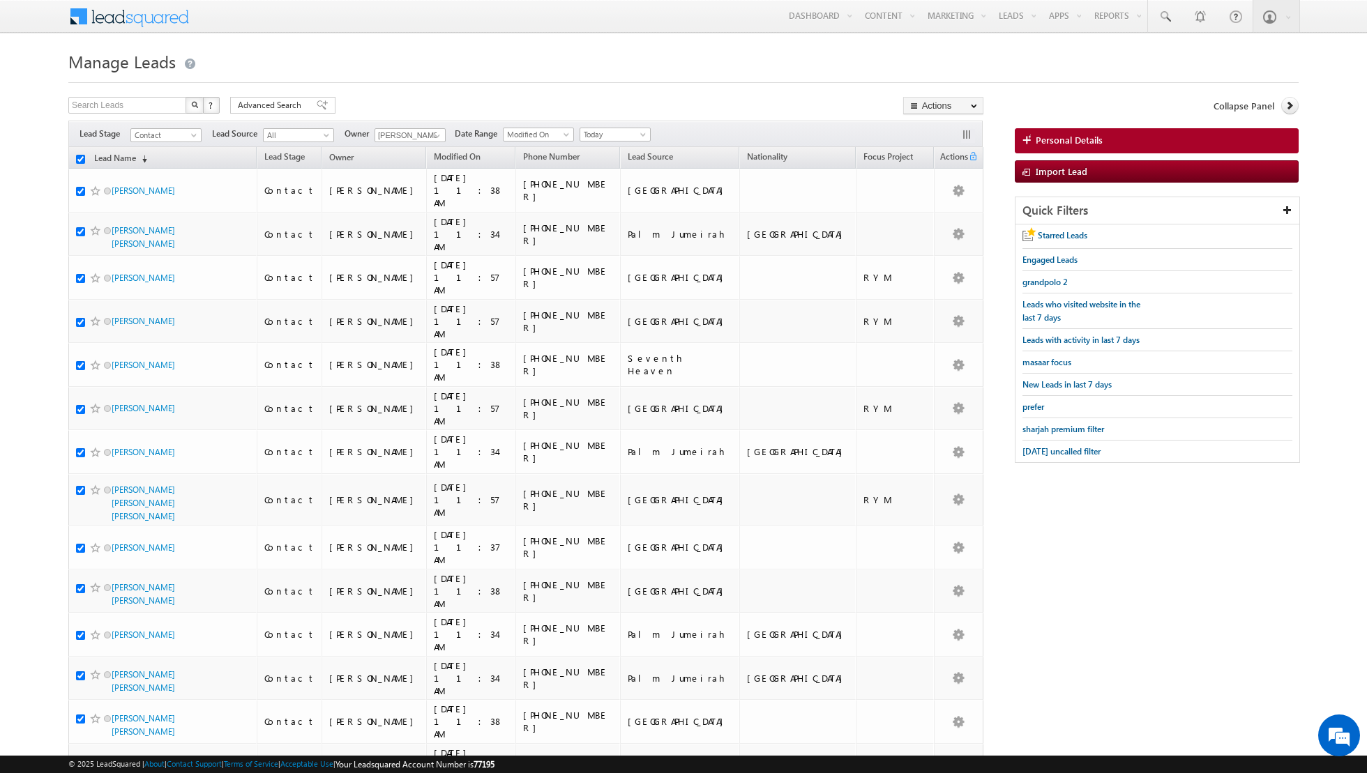
checkbox input "true"
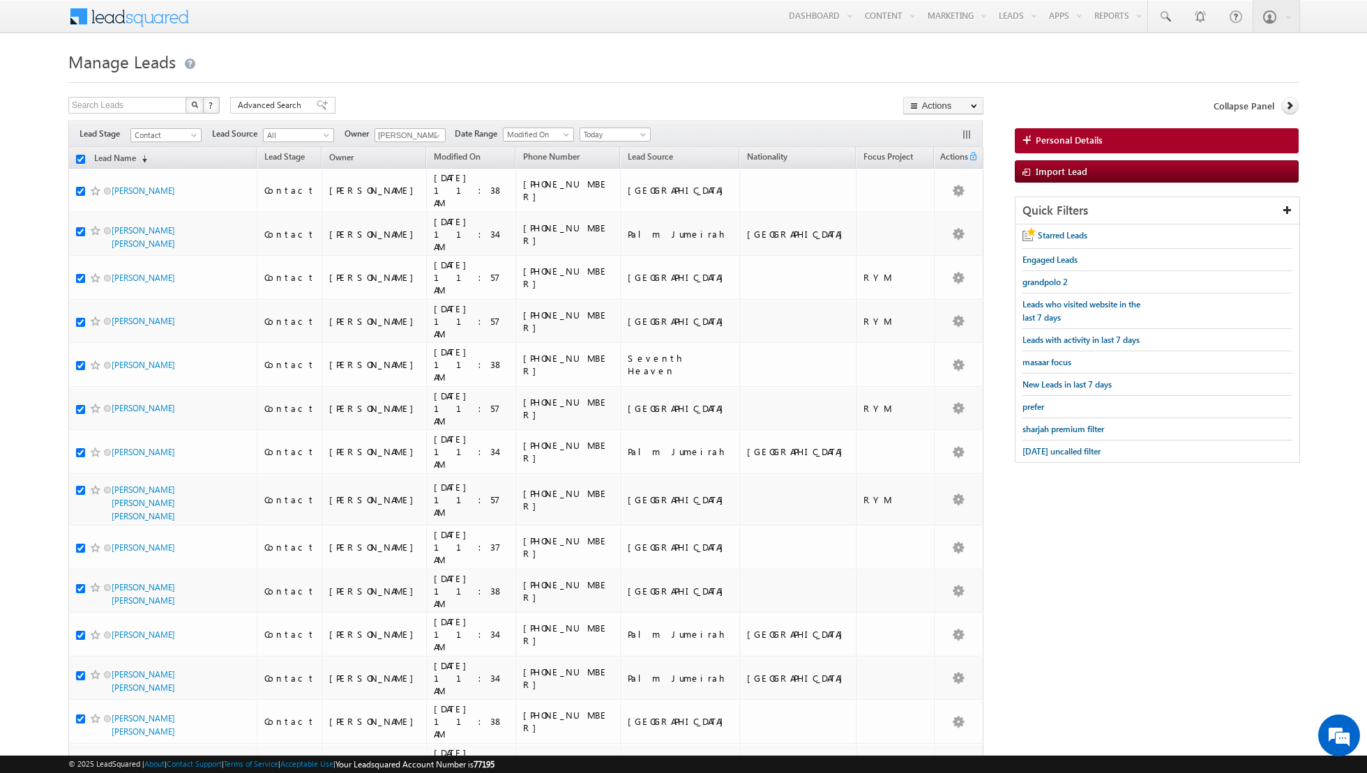
checkbox input "true"
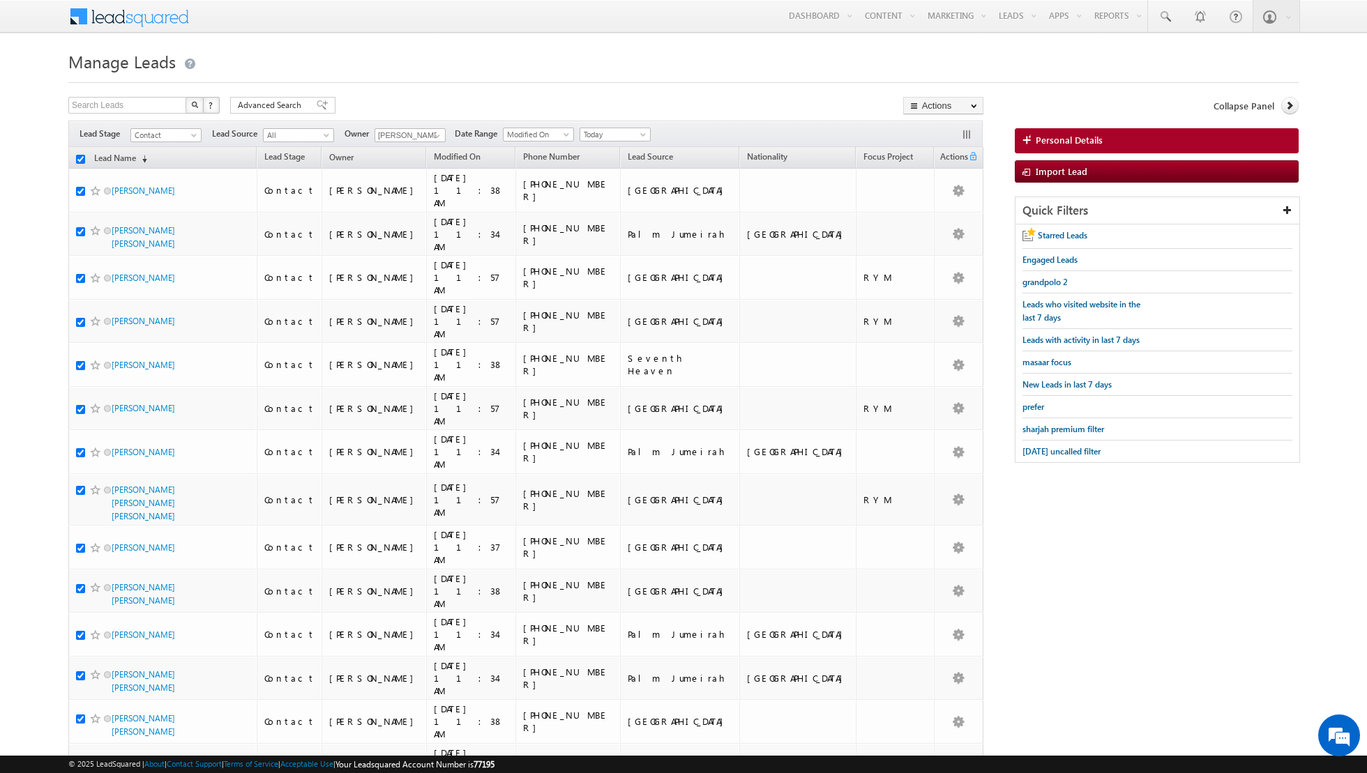
checkbox input "true"
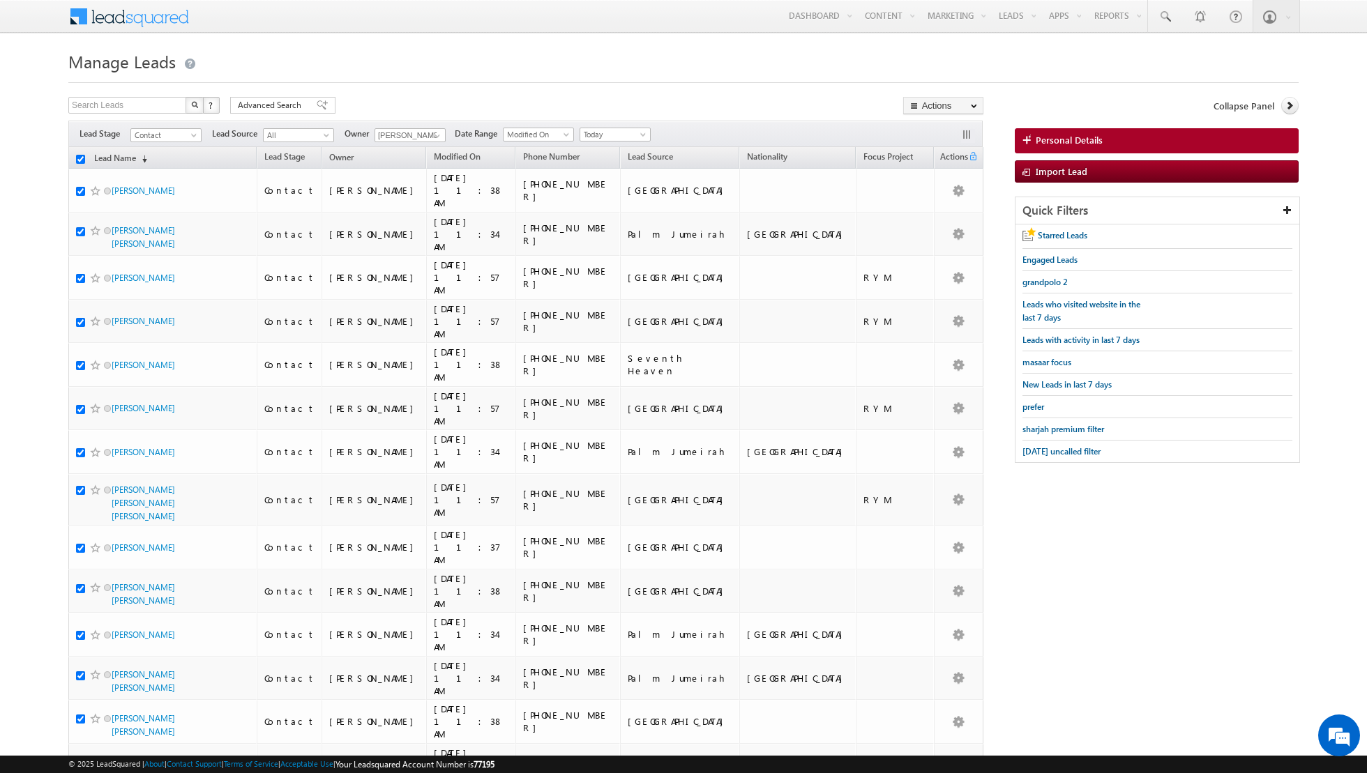
checkbox input "true"
click at [957, 222] on link "Change Owner" at bounding box center [943, 226] width 79 height 17
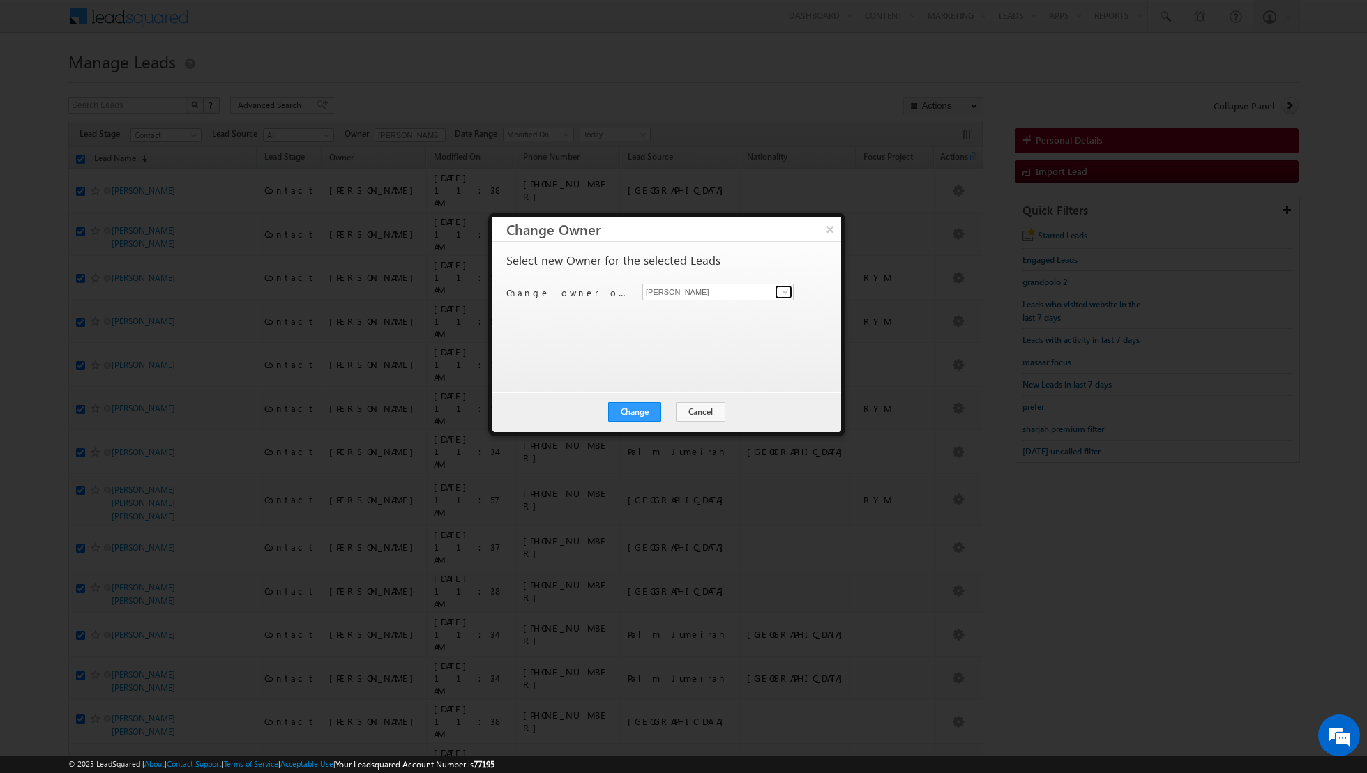
click at [785, 293] on span at bounding box center [785, 292] width 11 height 11
click at [721, 315] on span "[EMAIL_ADDRESS][PERSON_NAME][DOMAIN_NAME]" at bounding box center [711, 318] width 126 height 10
type input "[PERSON_NAME]"
click at [632, 409] on button "Change" at bounding box center [634, 412] width 53 height 20
click at [673, 413] on button "Close" at bounding box center [668, 412] width 45 height 20
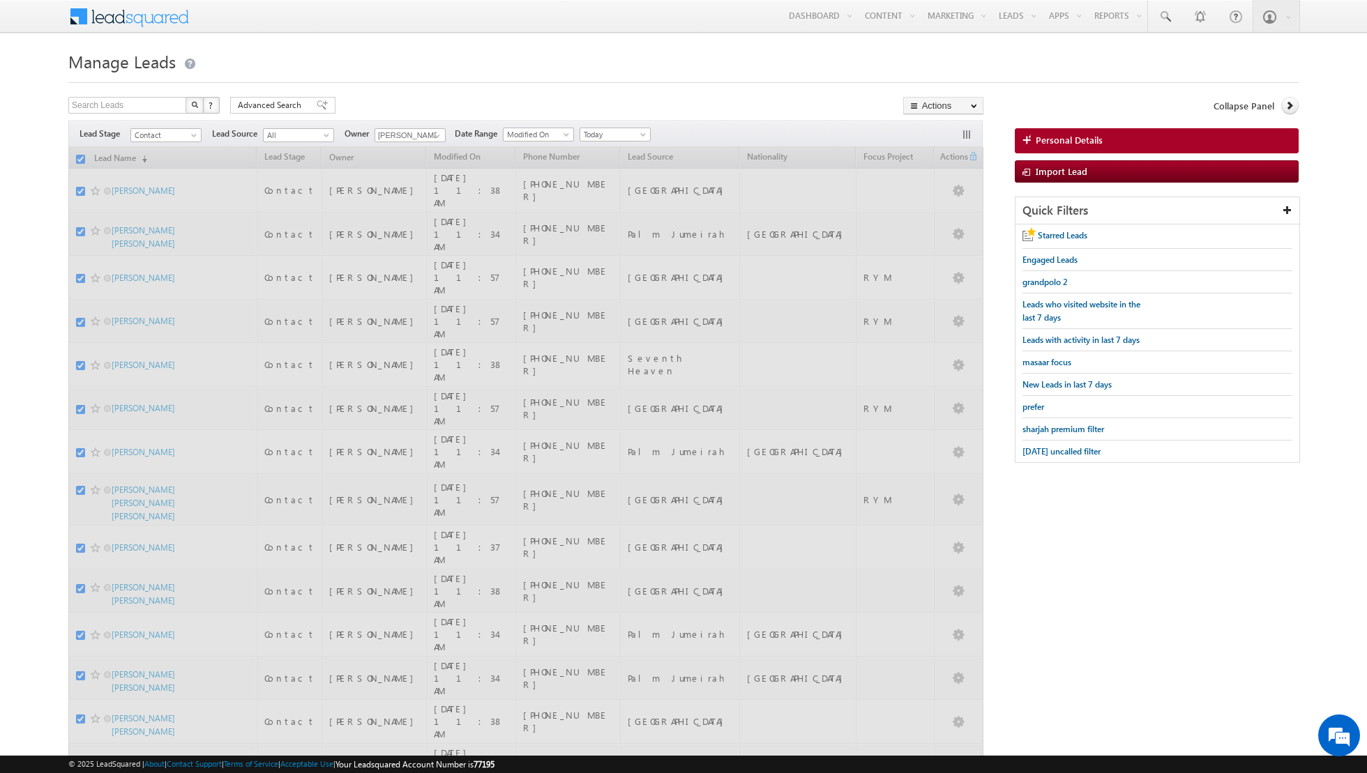
checkbox input "false"
